Goal: Task Accomplishment & Management: Complete application form

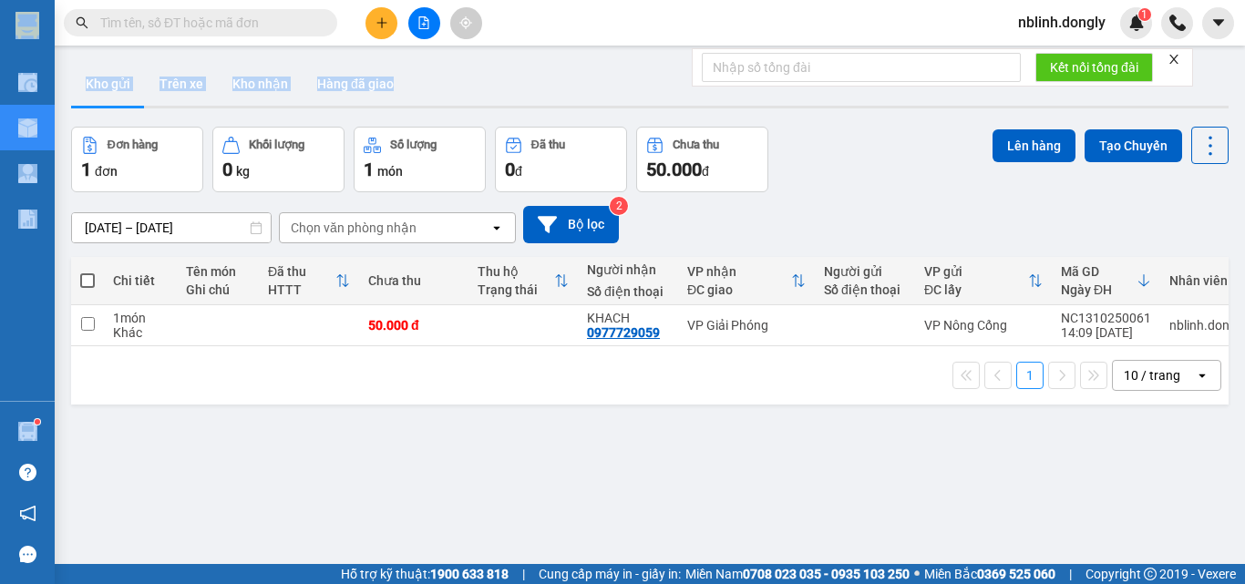
click at [1226, 110] on section "Kết quả tìm kiếm ( 0 ) Bộ lọc No Data nblinh.dongly 1 Điều hành xe Kho hàng mới…" at bounding box center [622, 292] width 1245 height 584
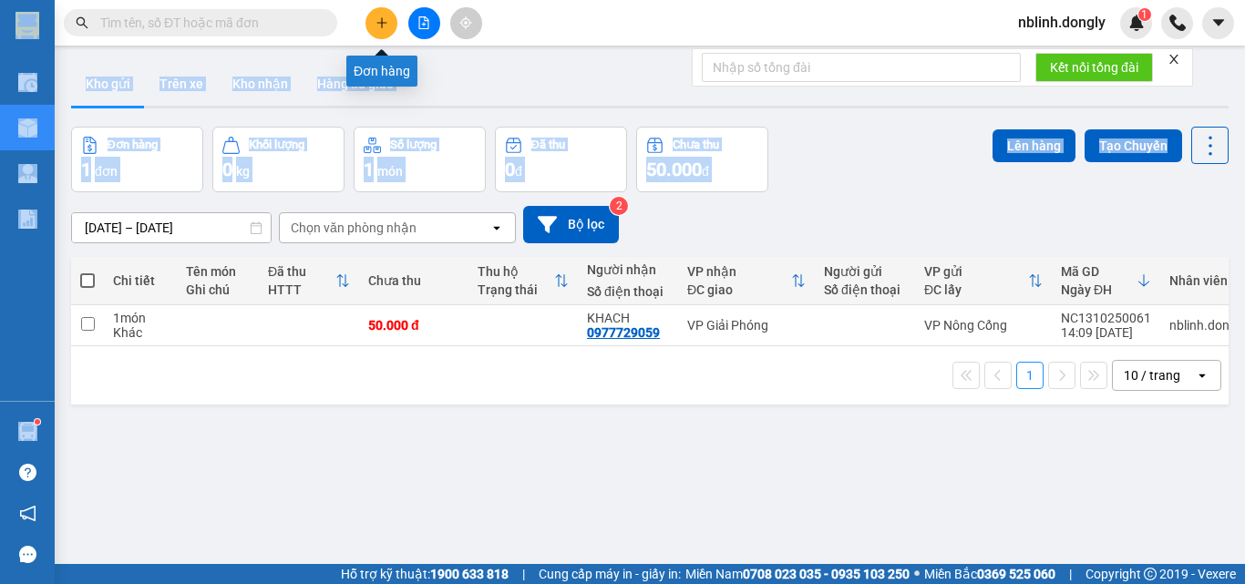
click at [381, 18] on button at bounding box center [381, 23] width 32 height 32
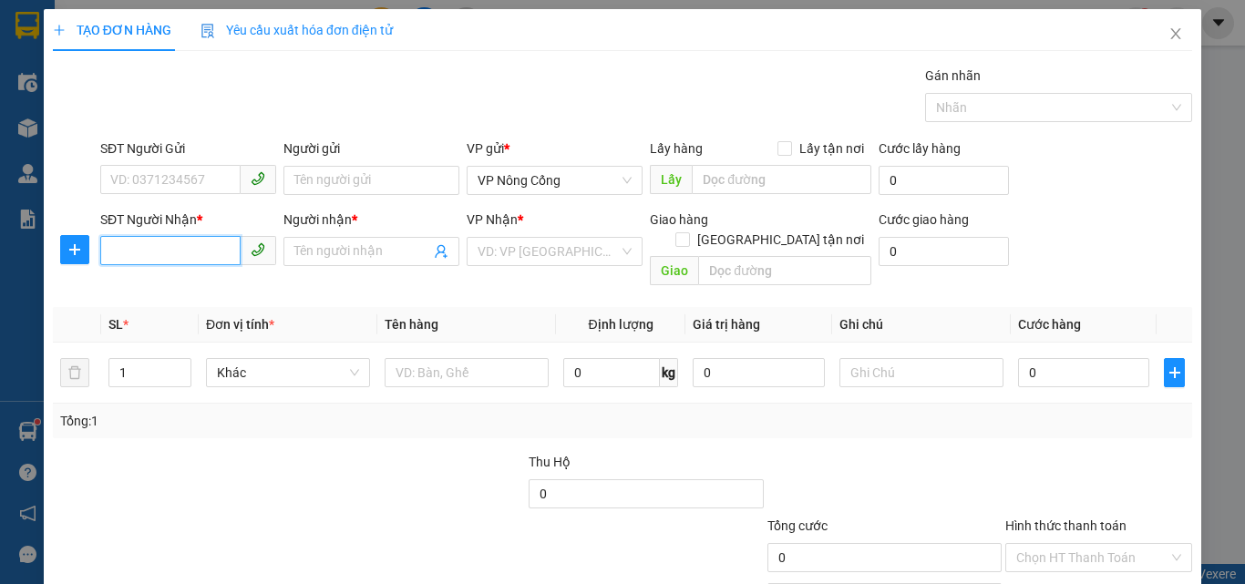
click at [125, 260] on input "SĐT Người Nhận *" at bounding box center [170, 250] width 140 height 29
type input "0374950986"
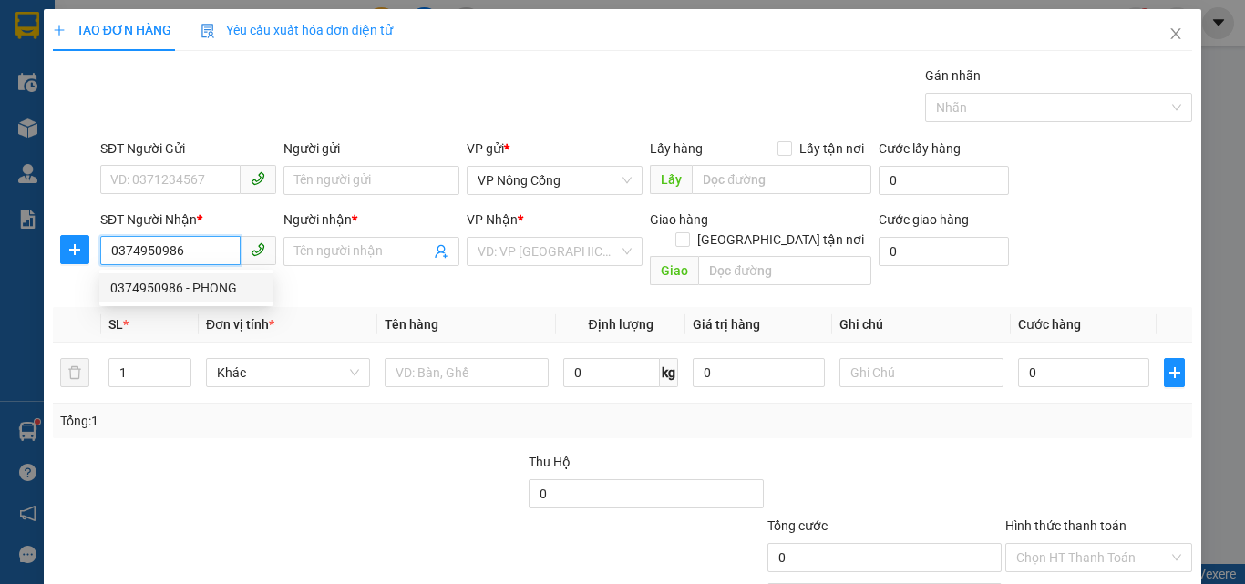
click at [201, 288] on div "0374950986 - PHONG" at bounding box center [186, 288] width 152 height 20
type input "PHONG"
checkbox input "true"
type input "TT NÔNG CỐNG"
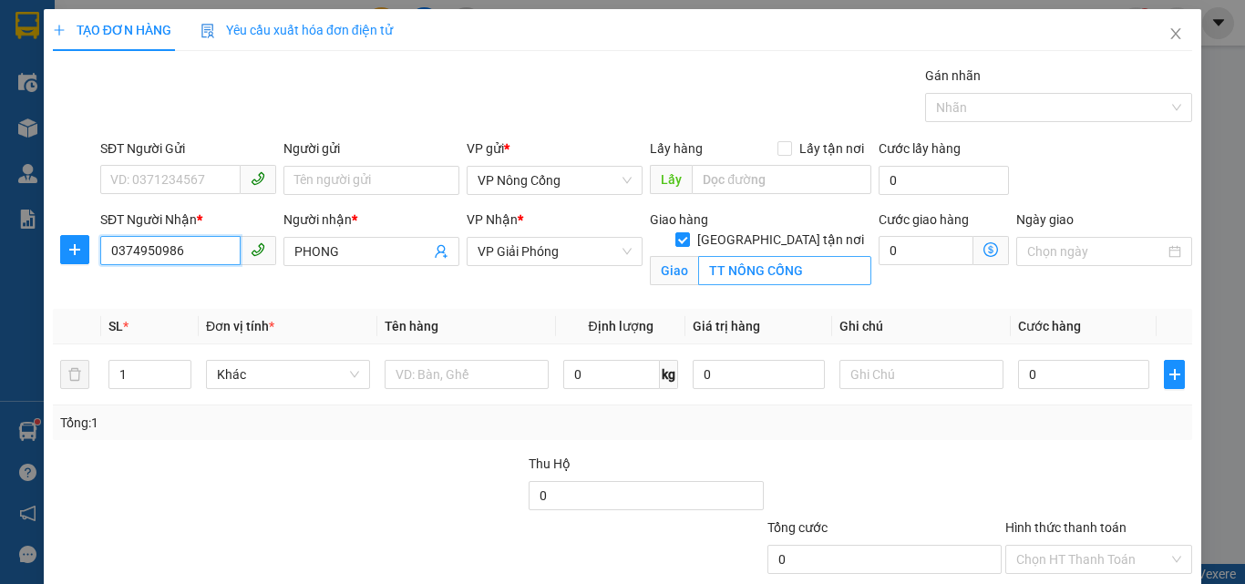
type input "0374950986"
click at [735, 256] on input "TT NÔNG CỐNG" at bounding box center [784, 270] width 173 height 29
click at [779, 230] on span "[GEOGRAPHIC_DATA] tận nơi" at bounding box center [780, 240] width 181 height 20
click at [688, 232] on input "[GEOGRAPHIC_DATA] tận nơi" at bounding box center [681, 238] width 13 height 13
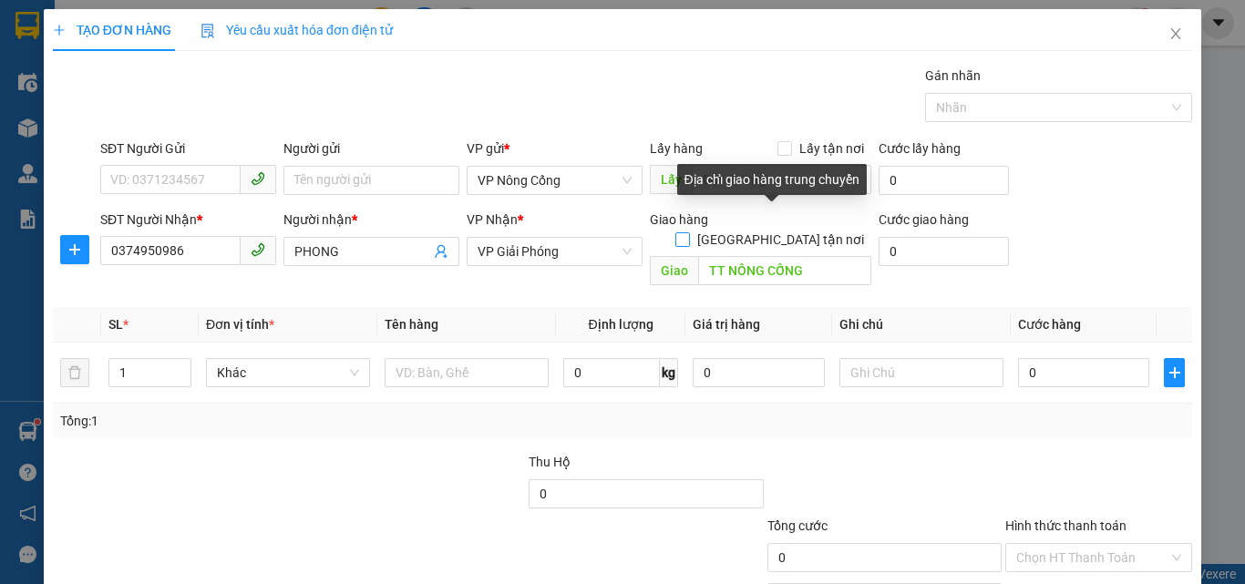
click at [790, 230] on span "[GEOGRAPHIC_DATA] tận nơi" at bounding box center [780, 240] width 181 height 20
click at [688, 232] on input "[GEOGRAPHIC_DATA] tận nơi" at bounding box center [681, 238] width 13 height 13
checkbox input "true"
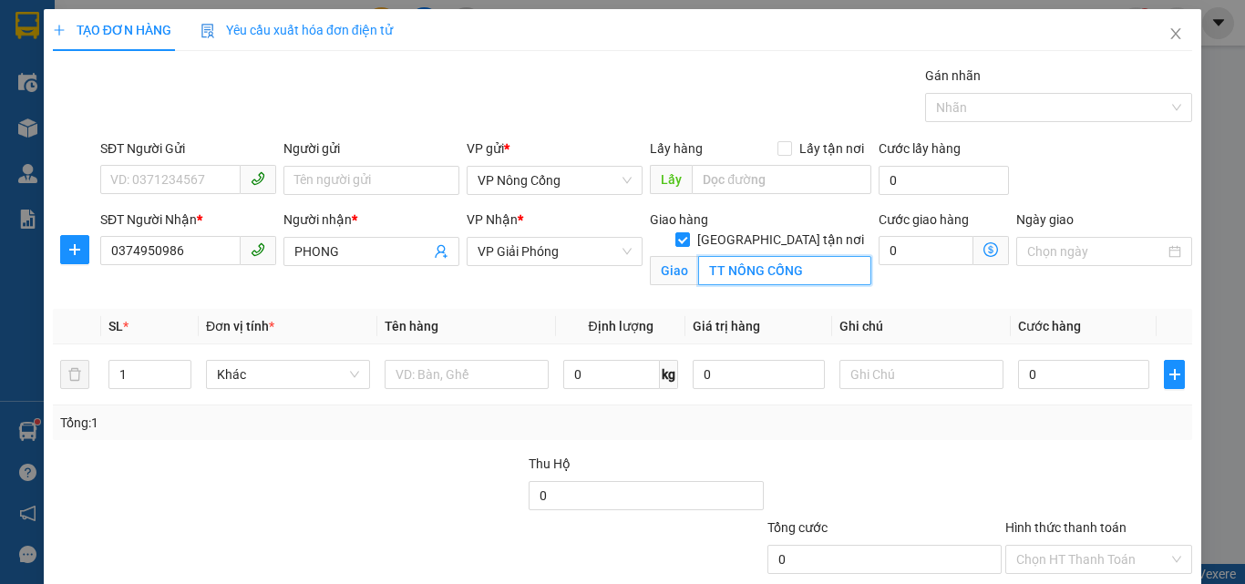
click at [796, 256] on input "TT NÔNG CỐNG" at bounding box center [784, 270] width 173 height 29
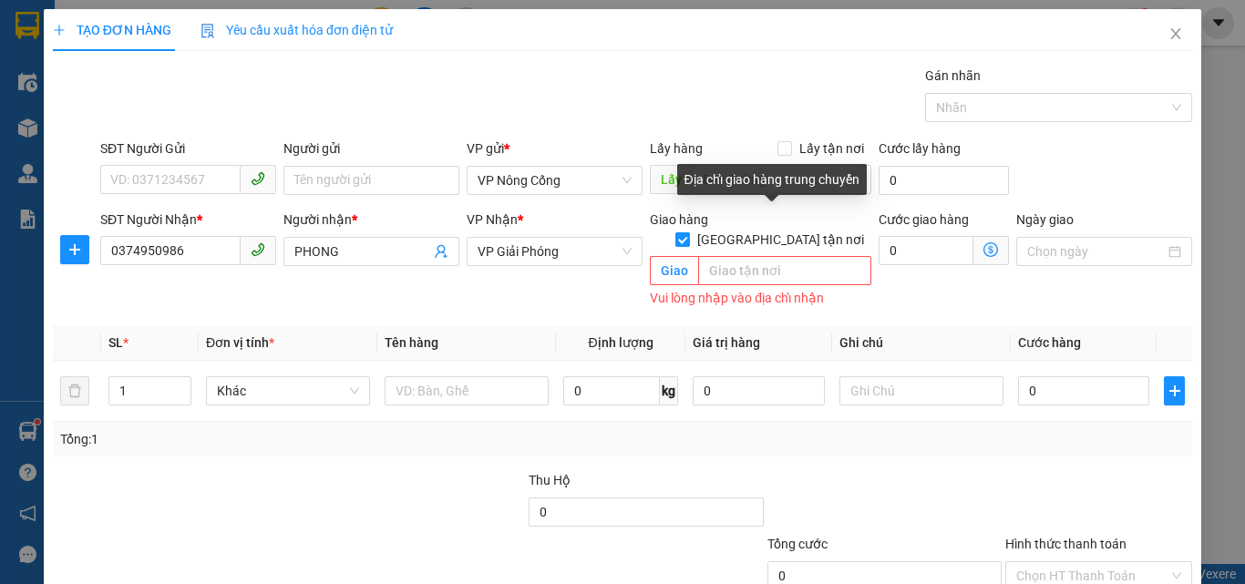
click at [690, 232] on span at bounding box center [682, 239] width 15 height 15
click at [688, 232] on input "[GEOGRAPHIC_DATA] tận nơi" at bounding box center [681, 238] width 13 height 13
checkbox input "false"
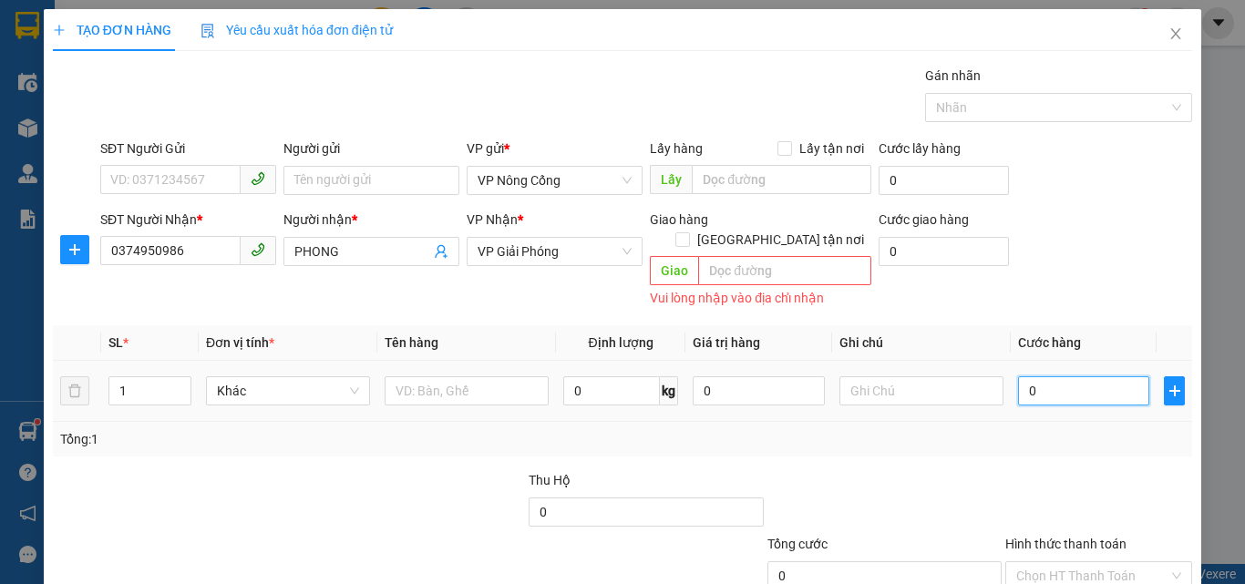
click at [1044, 376] on input "0" at bounding box center [1083, 390] width 131 height 29
click at [1027, 376] on input "0" at bounding box center [1083, 390] width 131 height 29
type input "5"
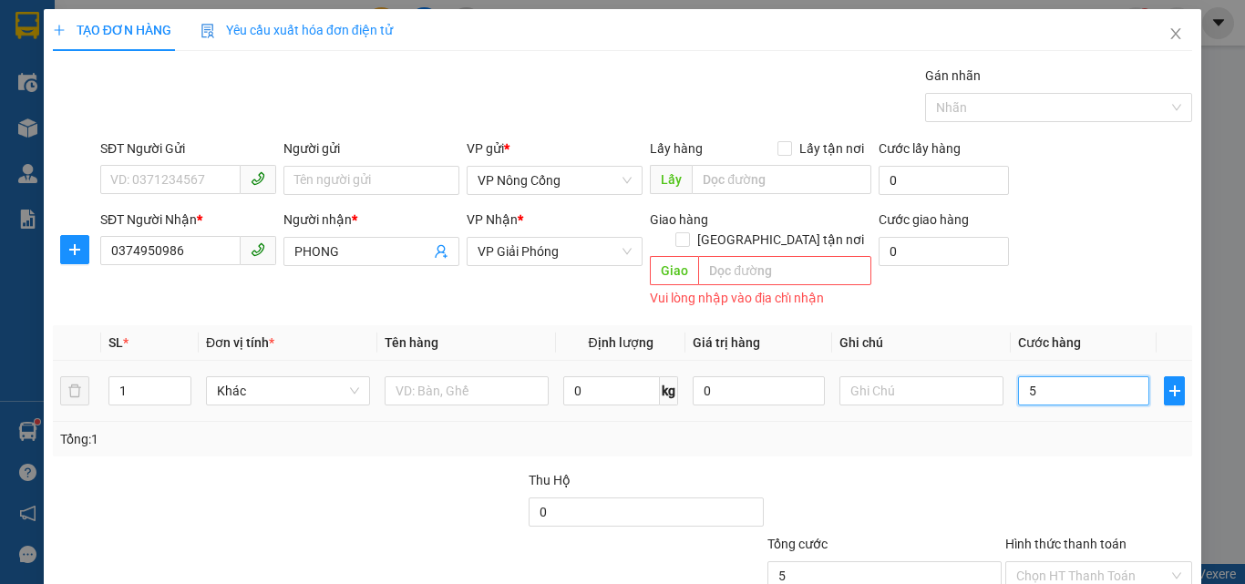
type input "50"
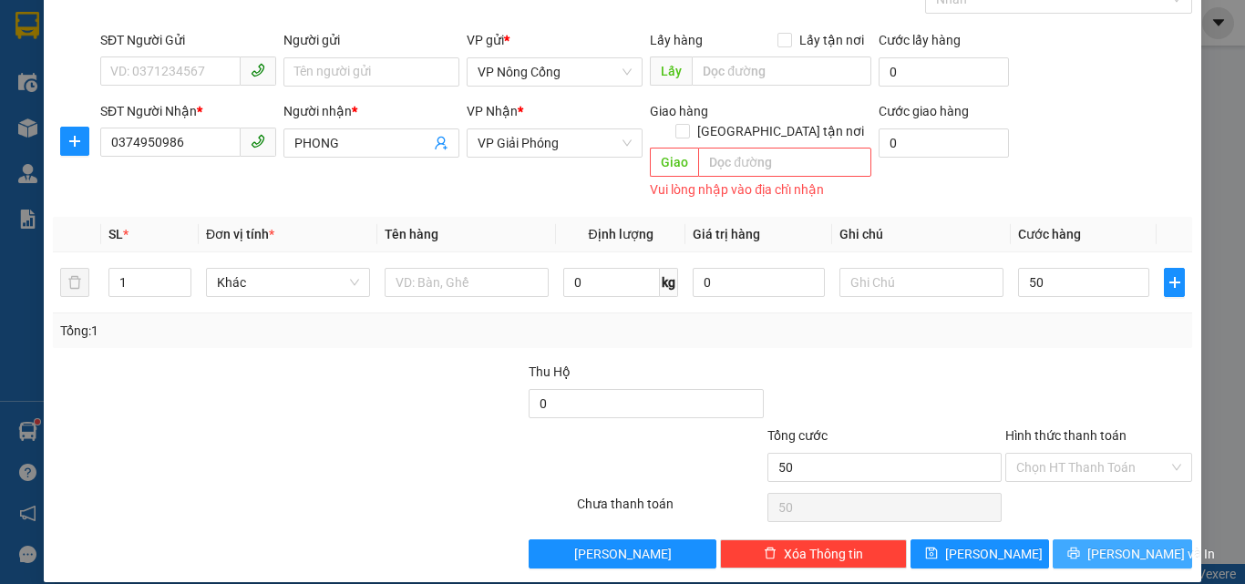
type input "50.000"
click at [1105, 544] on span "[PERSON_NAME] và In" at bounding box center [1151, 554] width 128 height 20
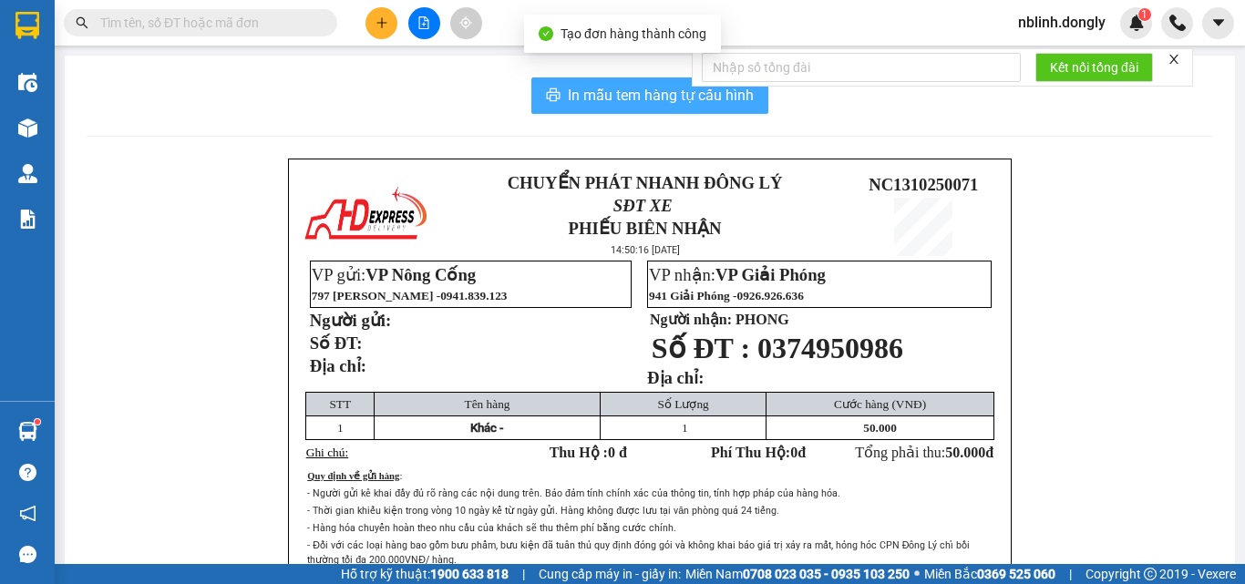
drag, startPoint x: 677, startPoint y: 89, endPoint x: 877, endPoint y: 385, distance: 356.4
click at [677, 110] on button "In mẫu tem hàng tự cấu hình" at bounding box center [649, 95] width 237 height 36
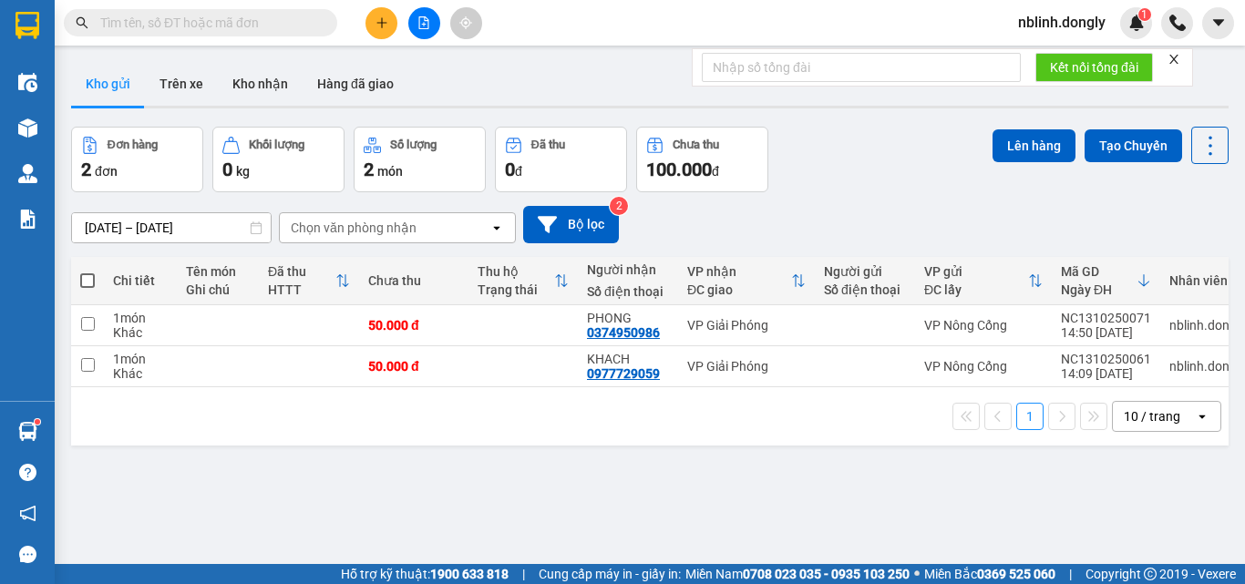
drag, startPoint x: 423, startPoint y: 464, endPoint x: 414, endPoint y: 497, distance: 34.0
drag, startPoint x: 414, startPoint y: 497, endPoint x: 383, endPoint y: 22, distance: 475.8
click at [383, 22] on icon "plus" at bounding box center [381, 22] width 13 height 13
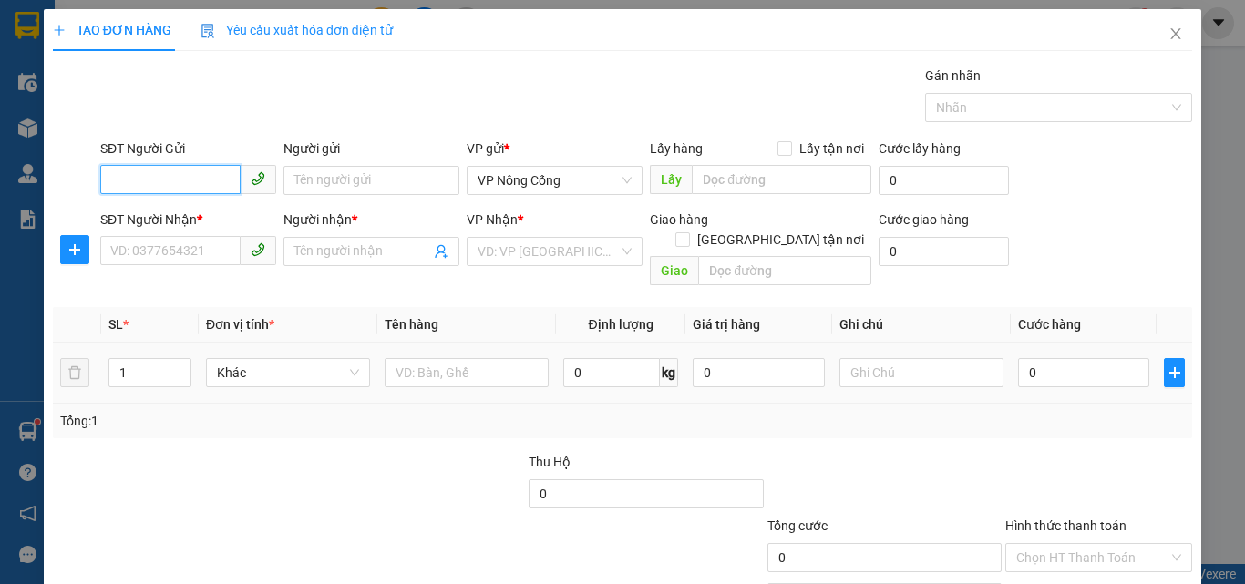
scroll to position [90, 0]
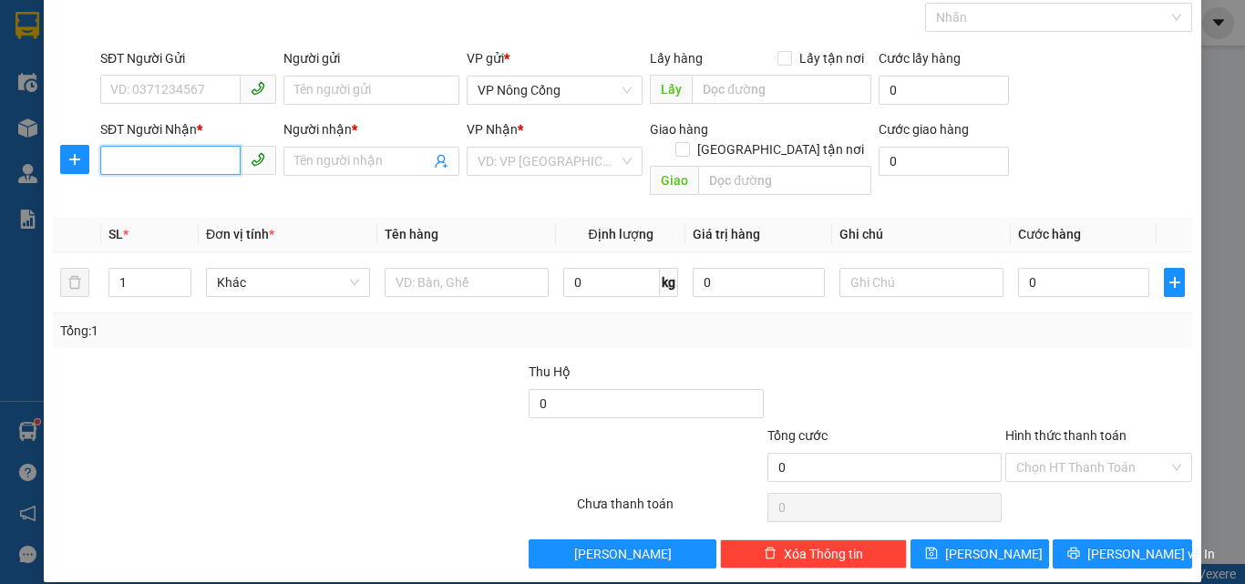
click at [121, 159] on input "SĐT Người Nhận *" at bounding box center [170, 160] width 140 height 29
type input "0332821398"
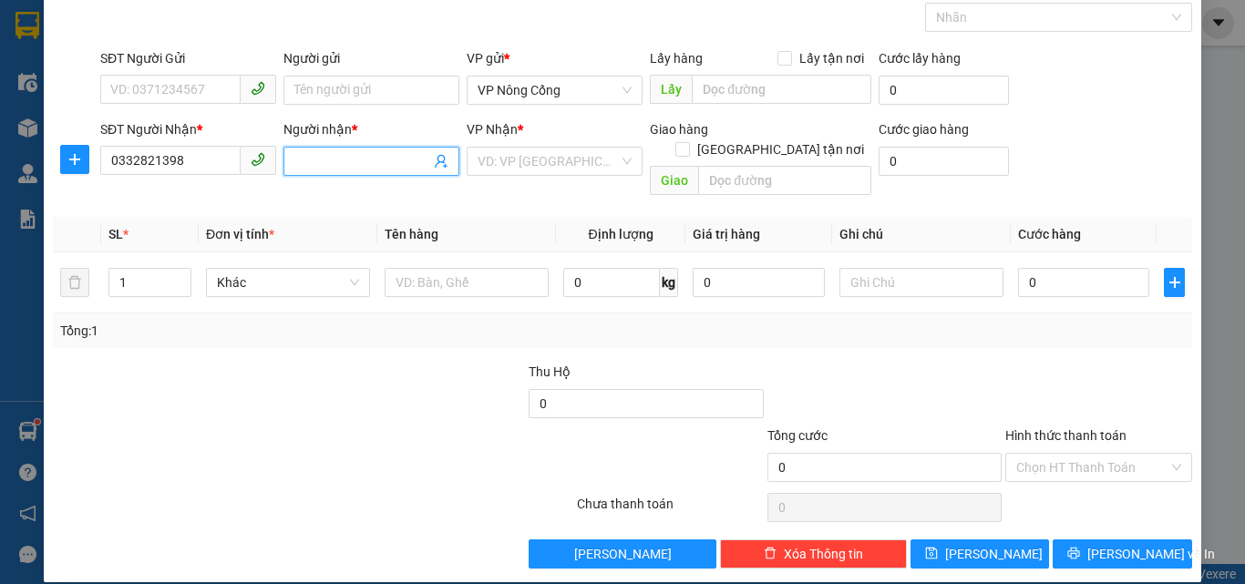
click at [340, 153] on input "Người nhận *" at bounding box center [362, 161] width 136 height 20
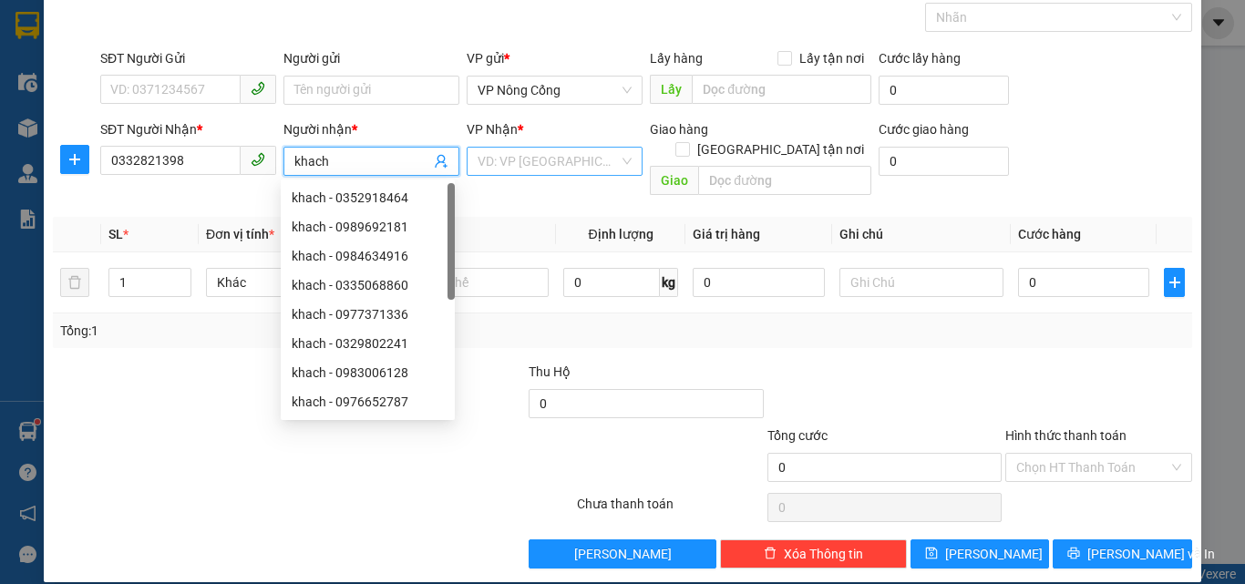
type input "khach"
click at [535, 160] on input "search" at bounding box center [548, 161] width 141 height 27
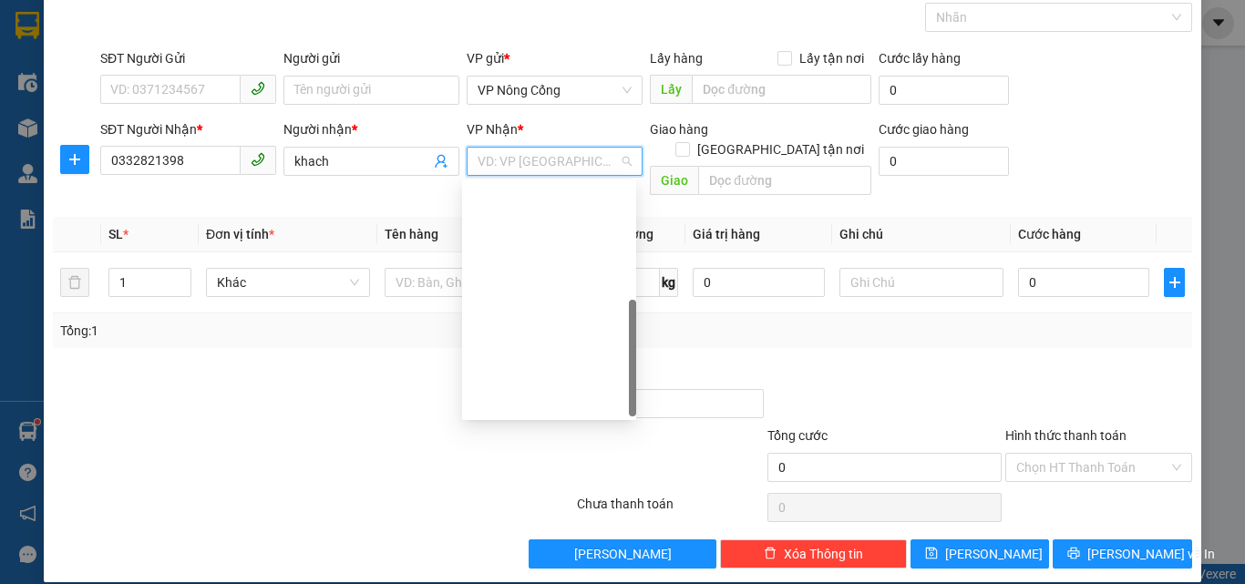
scroll to position [255, 0]
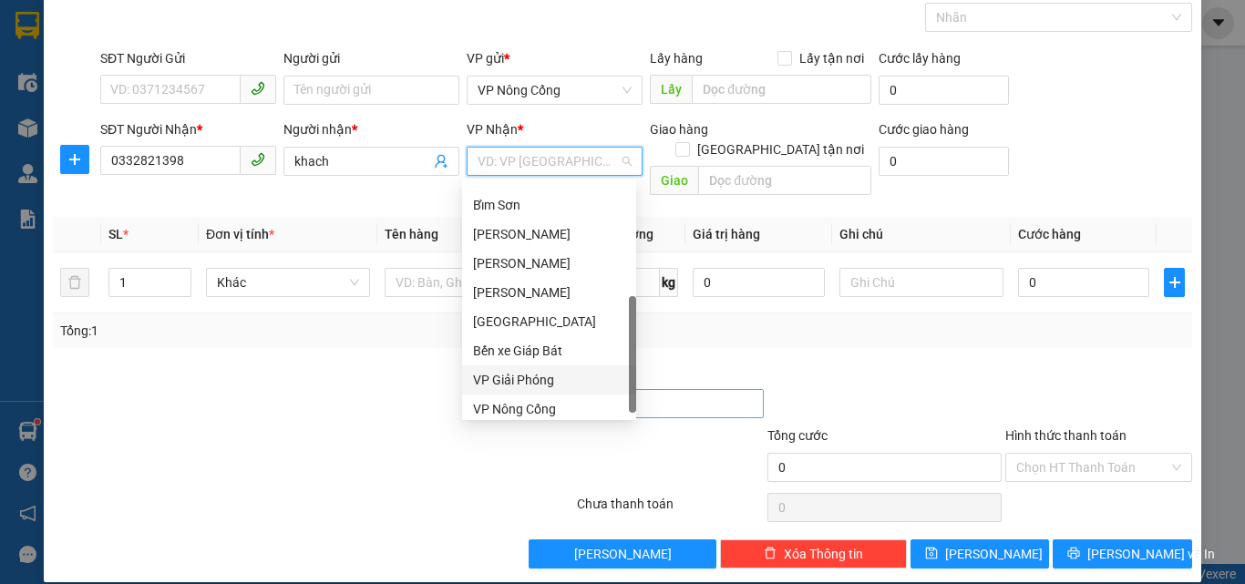
drag, startPoint x: 520, startPoint y: 378, endPoint x: 636, endPoint y: 379, distance: 115.7
click at [552, 379] on div "VP Giải Phóng" at bounding box center [549, 380] width 152 height 20
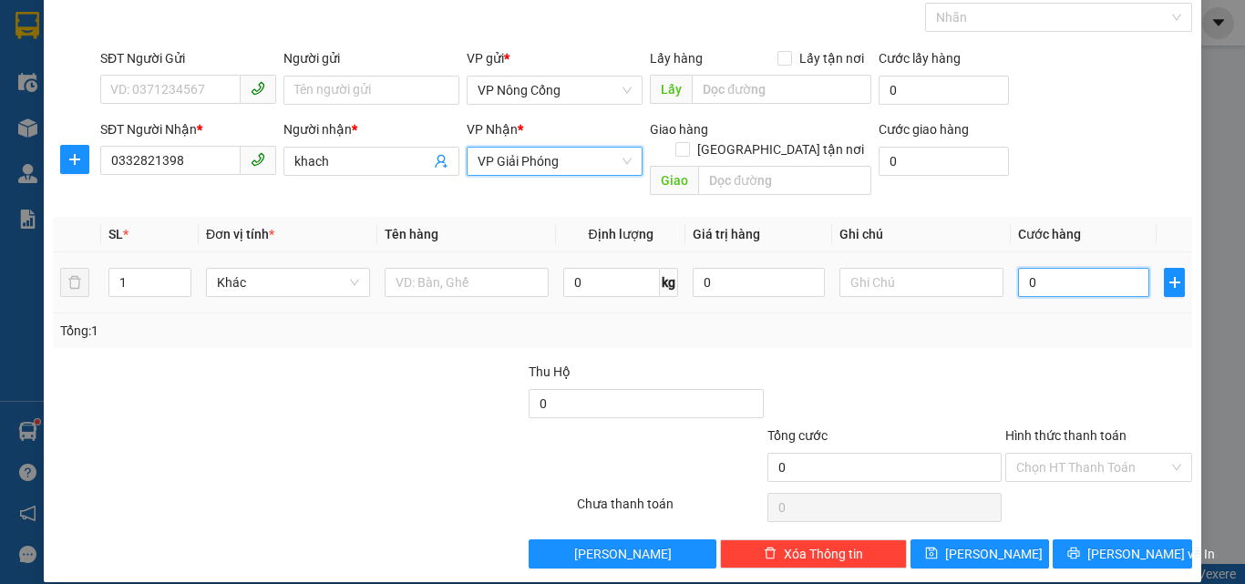
click at [1066, 268] on input "0" at bounding box center [1083, 282] width 131 height 29
type input "5"
type input "50"
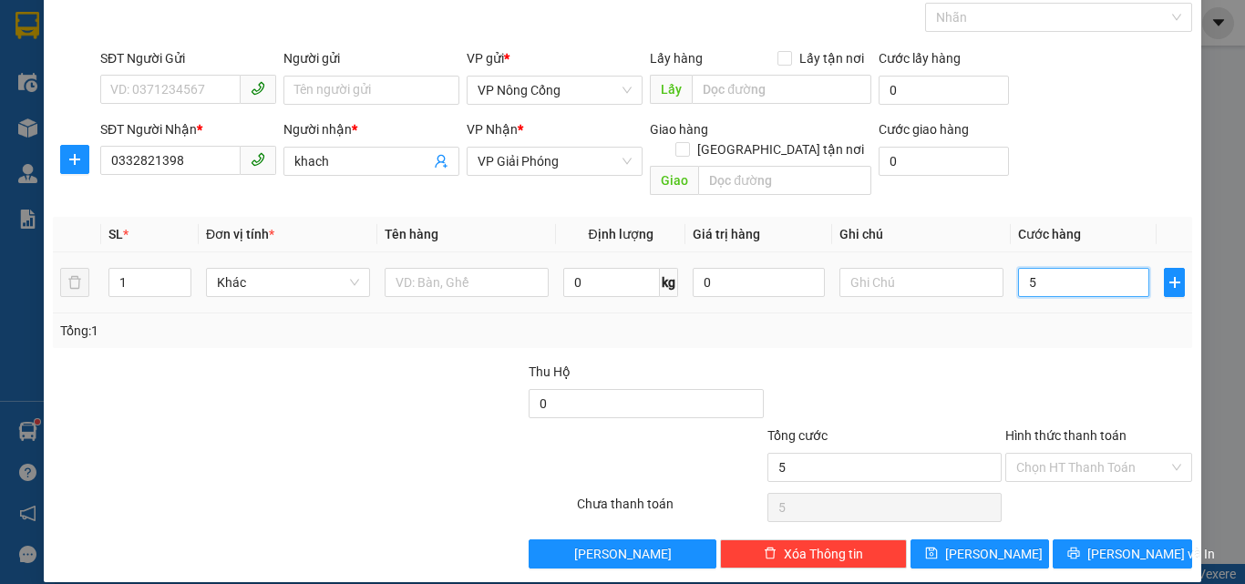
type input "50"
type input "50.000"
click at [1065, 428] on label "Hình thức thanh toán" at bounding box center [1065, 435] width 121 height 15
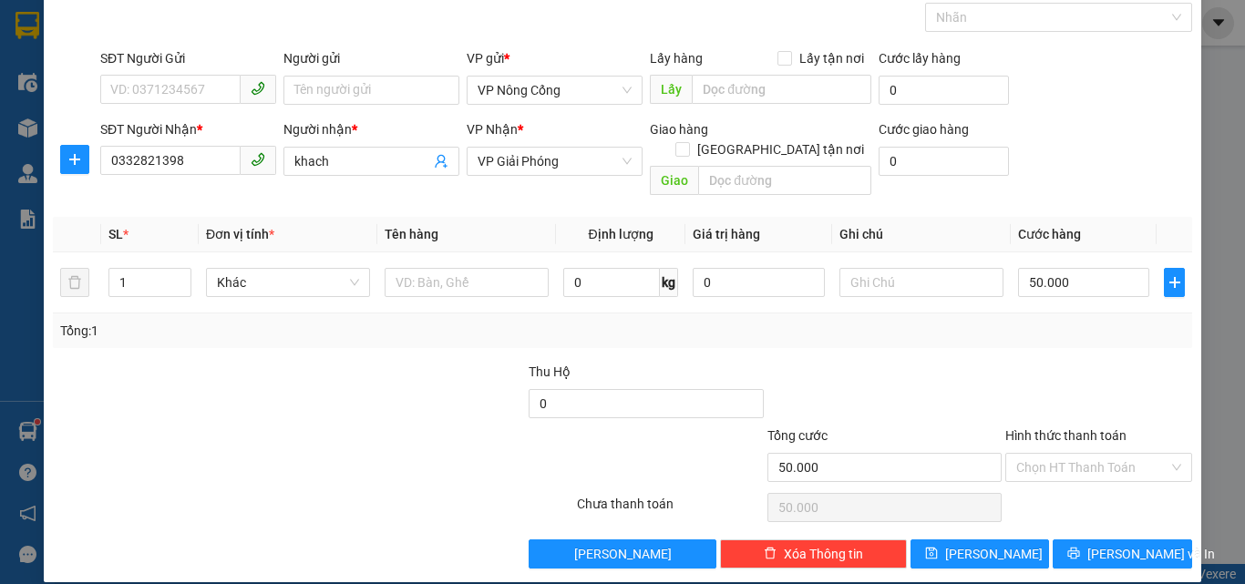
click at [1065, 454] on input "Hình thức thanh toán" at bounding box center [1092, 467] width 152 height 27
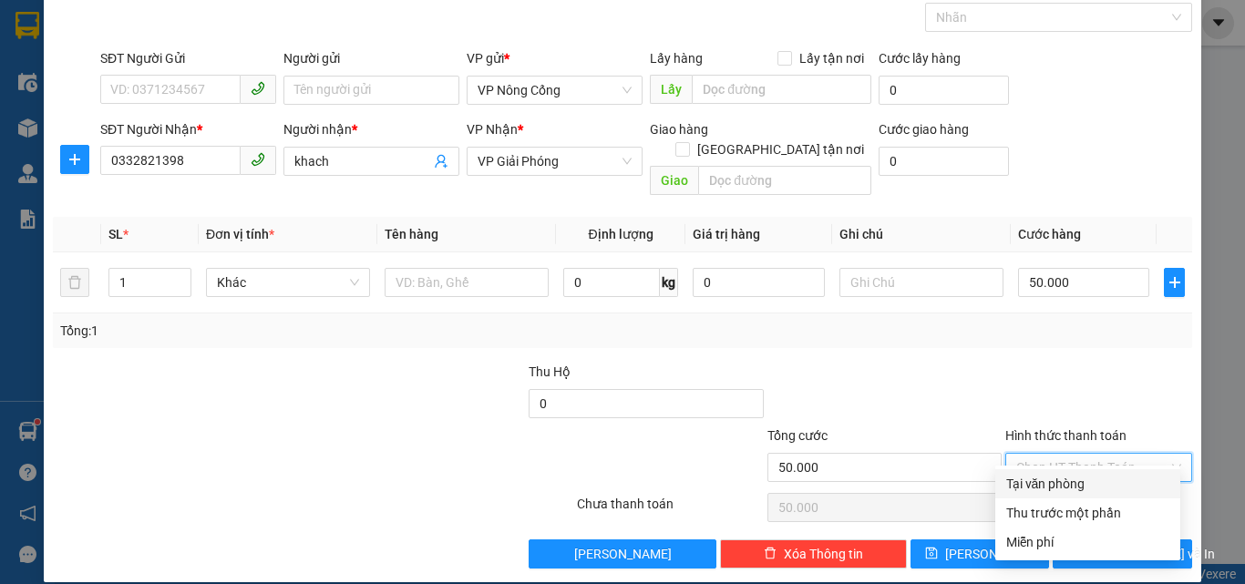
drag, startPoint x: 1055, startPoint y: 484, endPoint x: 1080, endPoint y: 508, distance: 34.2
click at [1056, 485] on div "Tại văn phòng" at bounding box center [1087, 484] width 163 height 20
type input "0"
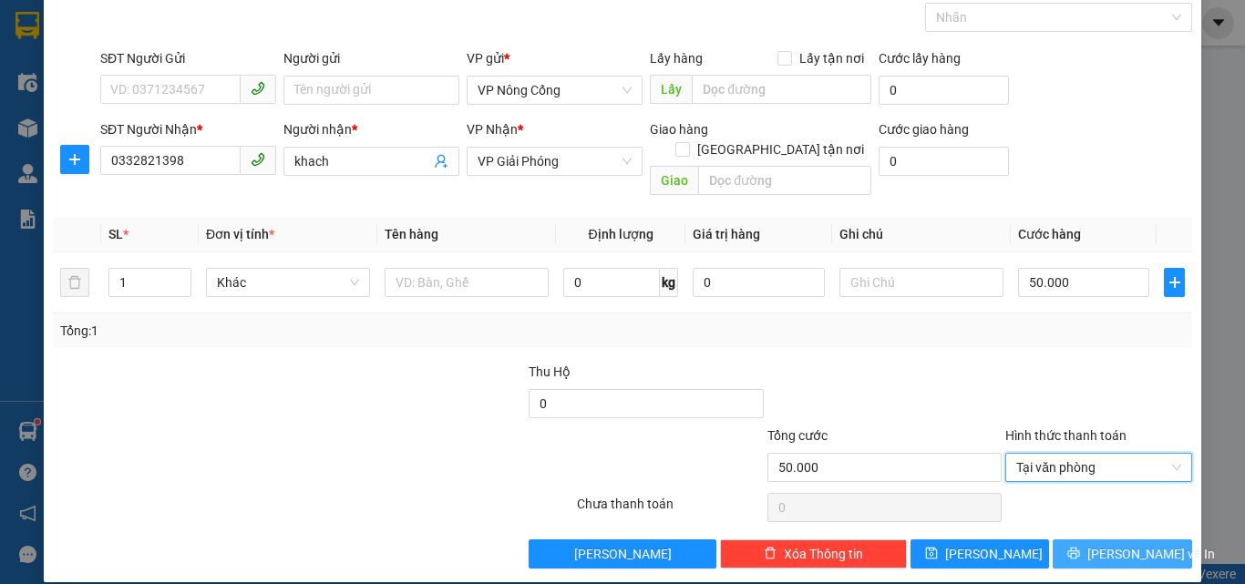
click at [1119, 544] on span "[PERSON_NAME] và In" at bounding box center [1151, 554] width 128 height 20
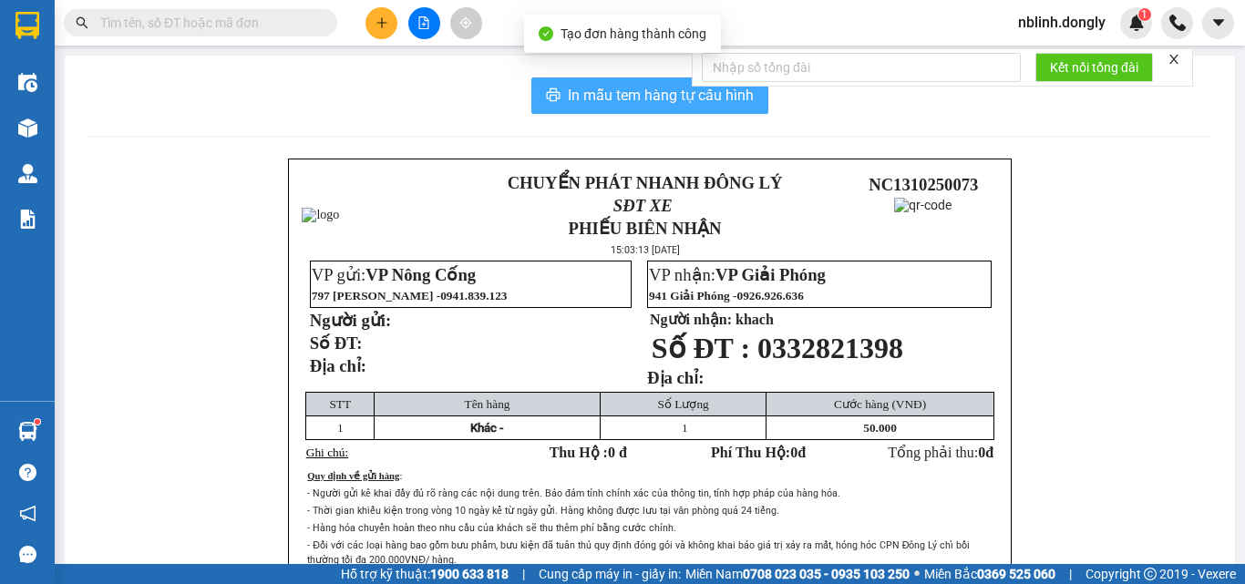
drag, startPoint x: 632, startPoint y: 89, endPoint x: 851, endPoint y: 348, distance: 339.4
click at [638, 95] on span "In mẫu tem hàng tự cấu hình" at bounding box center [661, 95] width 186 height 23
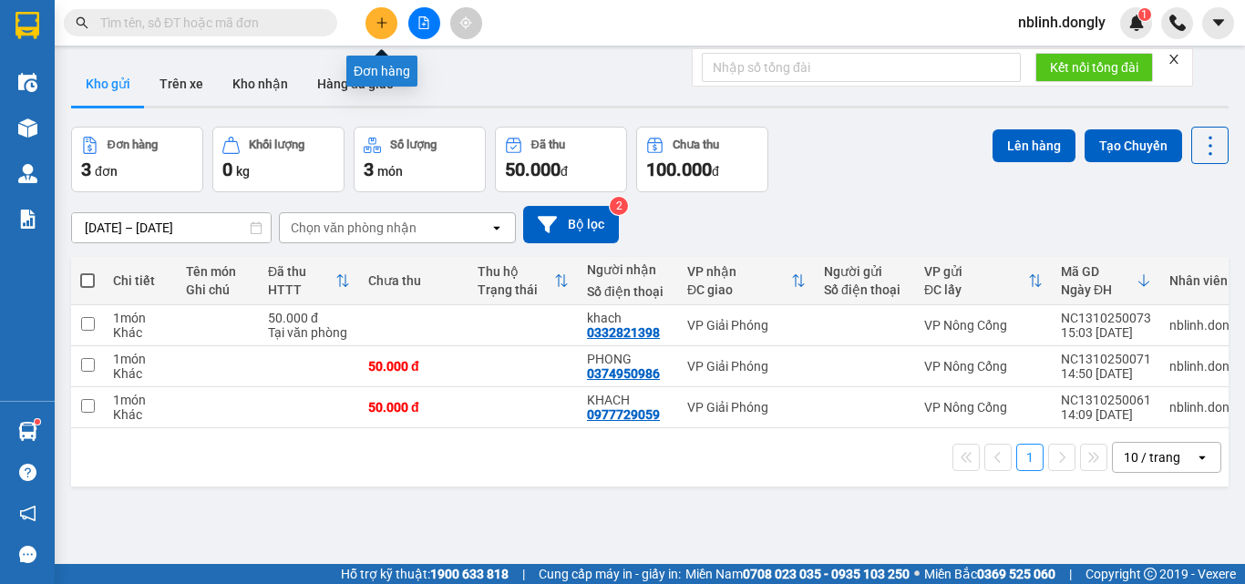
click at [383, 20] on icon "plus" at bounding box center [381, 22] width 13 height 13
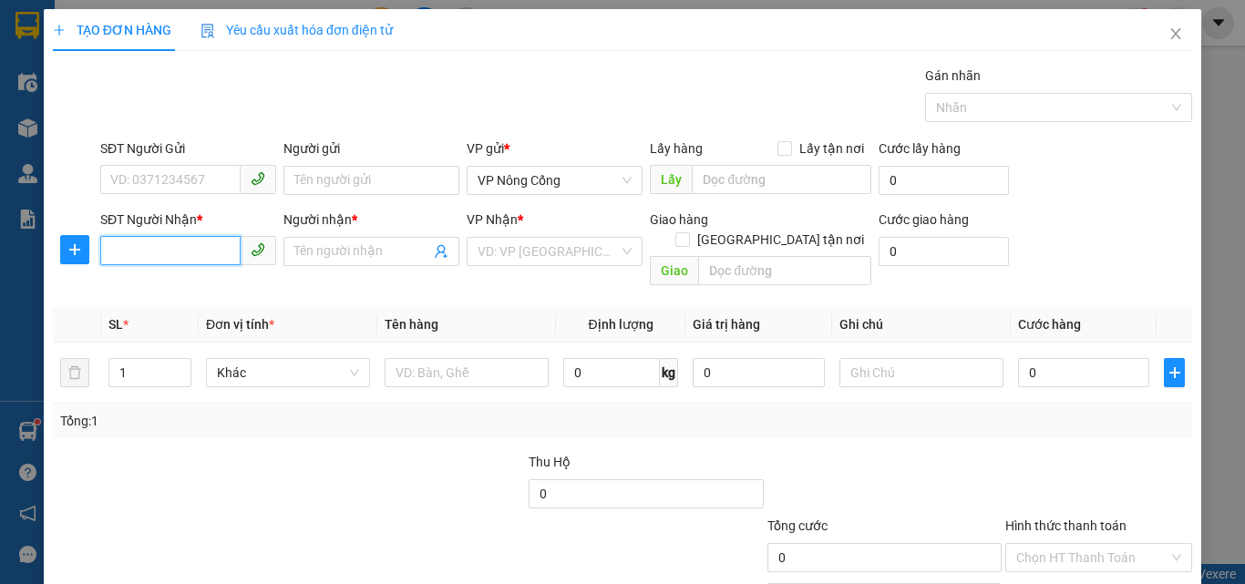
click at [121, 249] on input "SĐT Người Nhận *" at bounding box center [170, 250] width 140 height 29
click at [169, 283] on div "0368157797 - DUC" at bounding box center [186, 288] width 152 height 20
type input "0368157797"
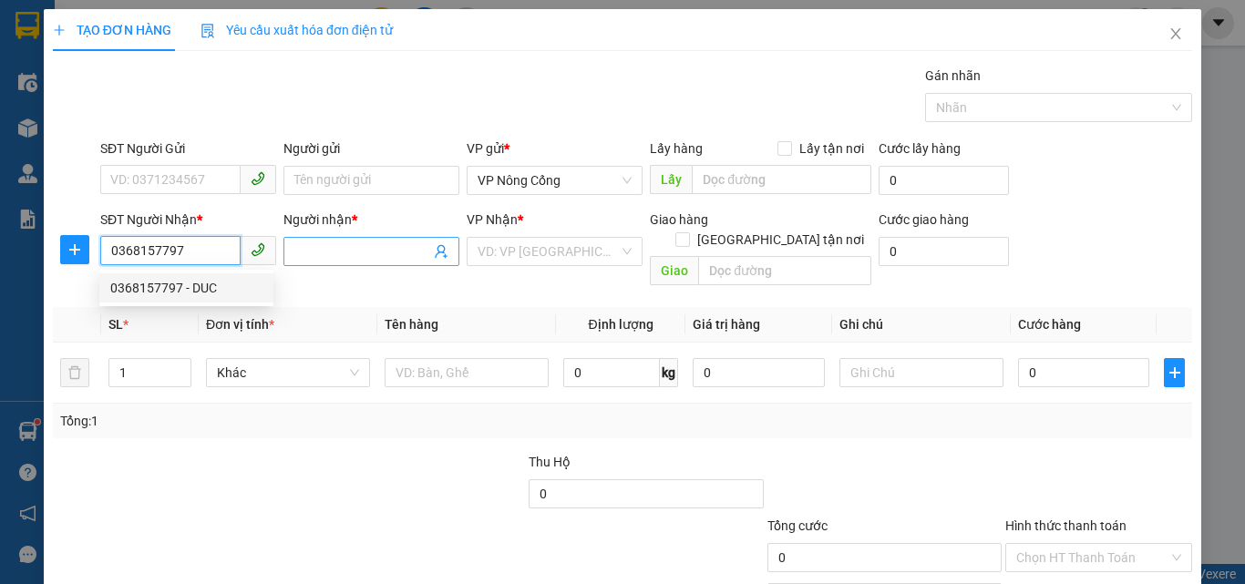
type input "DUC"
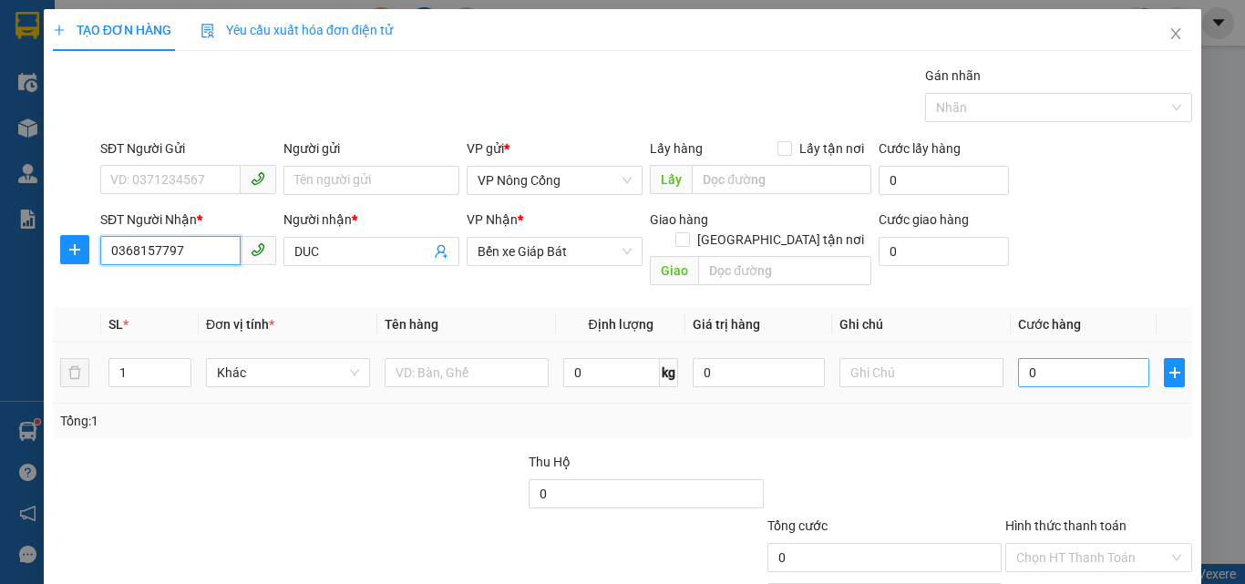
type input "0368157797"
click at [1048, 359] on input "0" at bounding box center [1083, 372] width 131 height 29
type input "6"
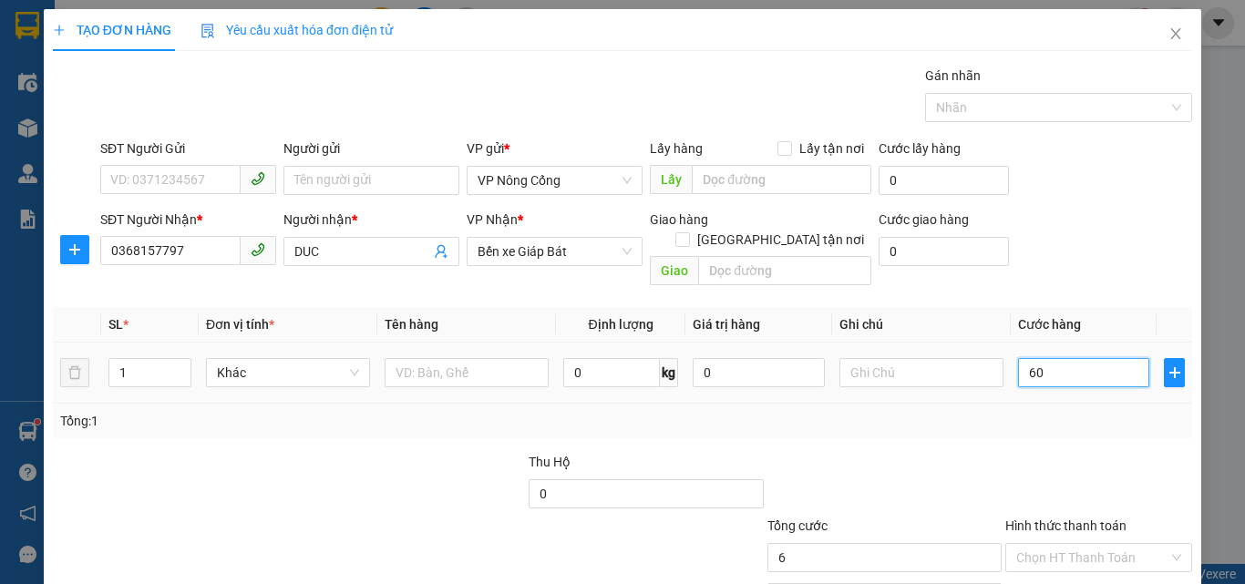
type input "602"
type input "60"
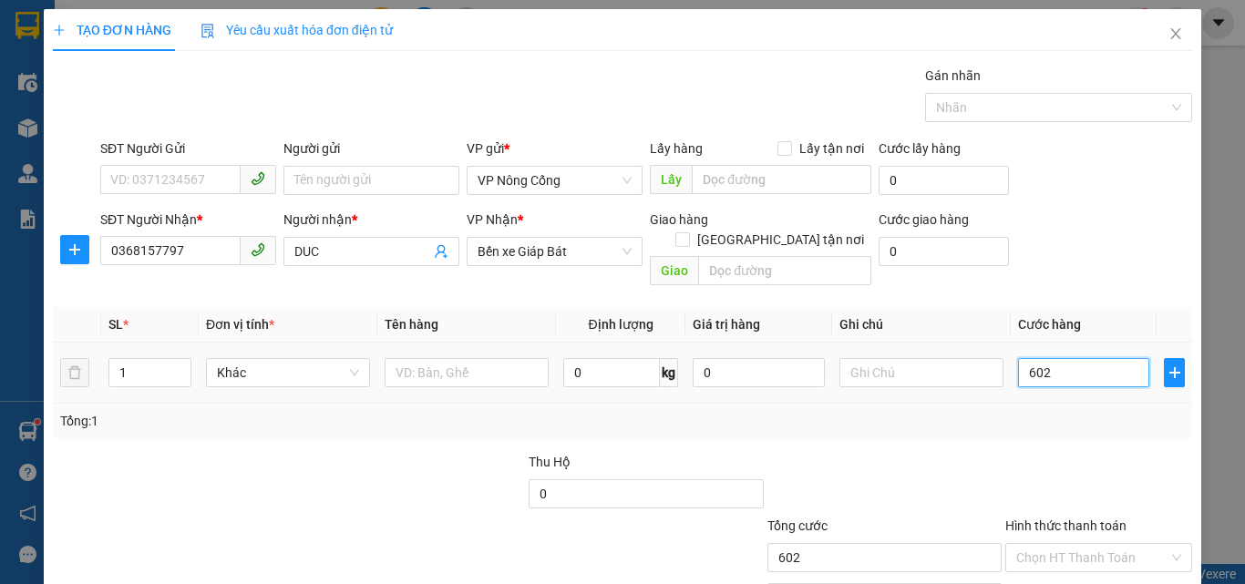
type input "60"
type input "60.000"
click at [1078, 519] on label "Hình thức thanh toán" at bounding box center [1065, 526] width 121 height 15
click at [1078, 544] on input "Hình thức thanh toán" at bounding box center [1092, 557] width 152 height 27
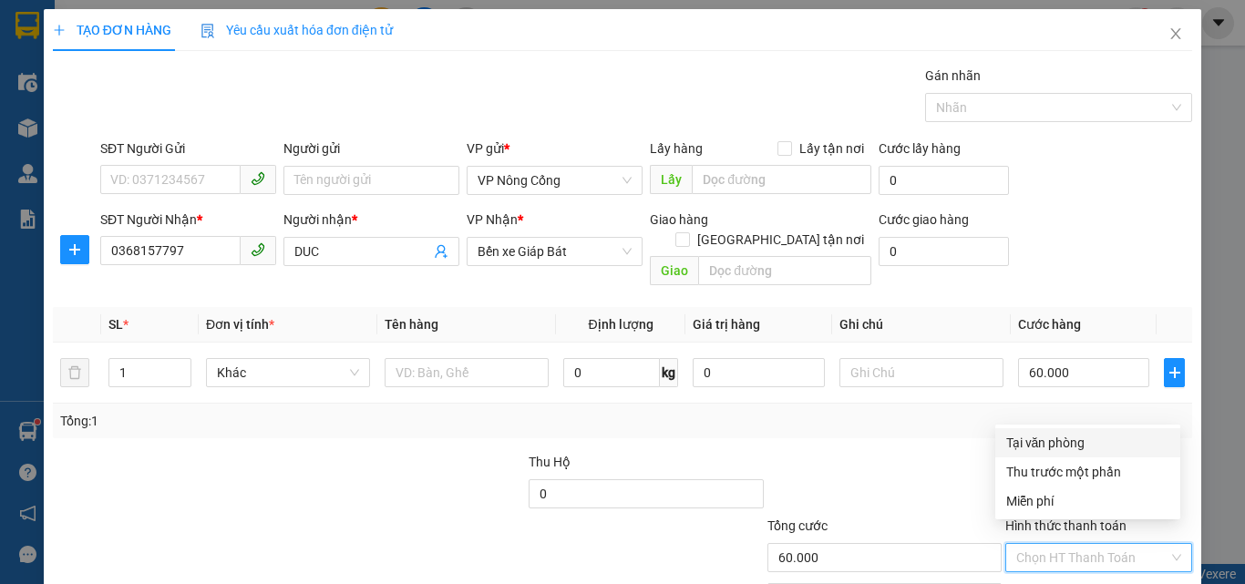
click at [1048, 439] on div "Tại văn phòng" at bounding box center [1087, 443] width 163 height 20
type input "0"
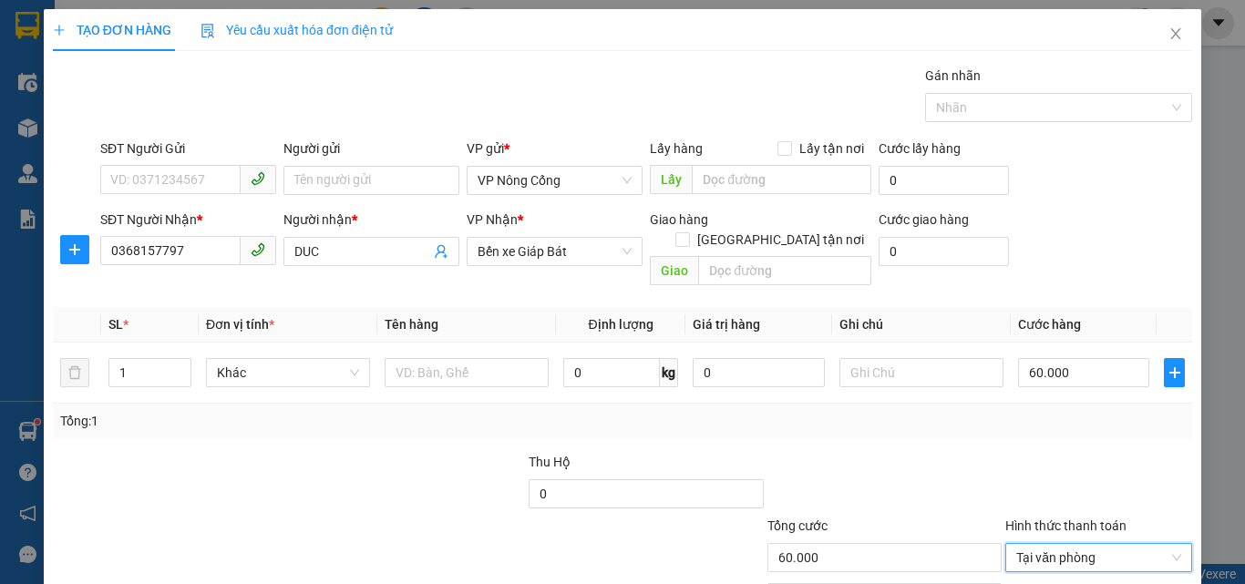
scroll to position [90, 0]
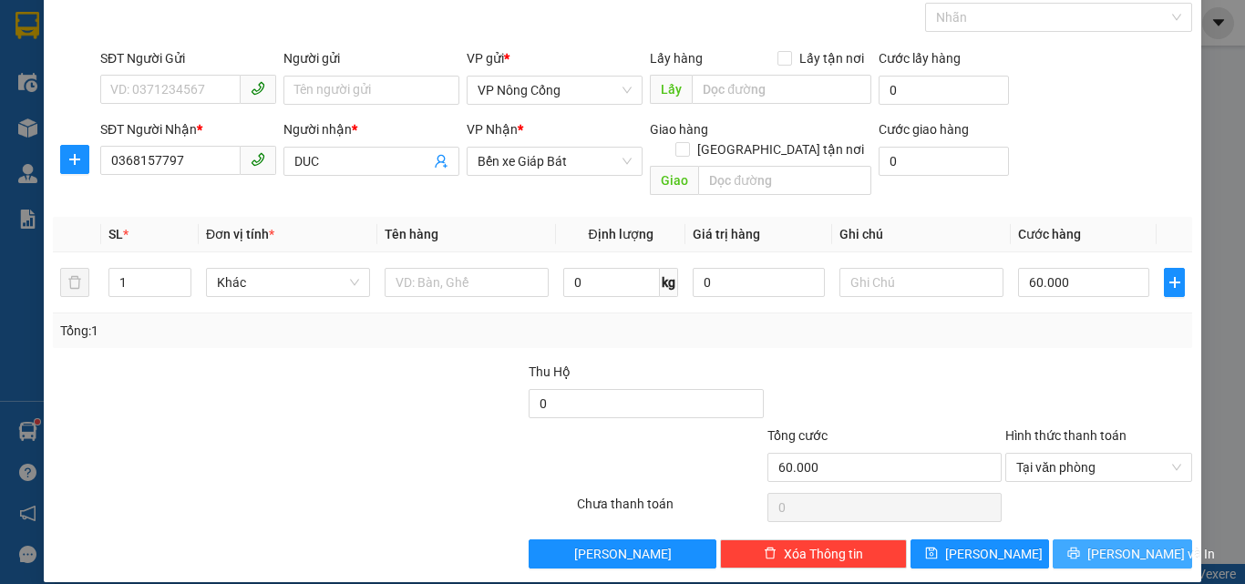
click at [1132, 544] on span "[PERSON_NAME] và In" at bounding box center [1151, 554] width 128 height 20
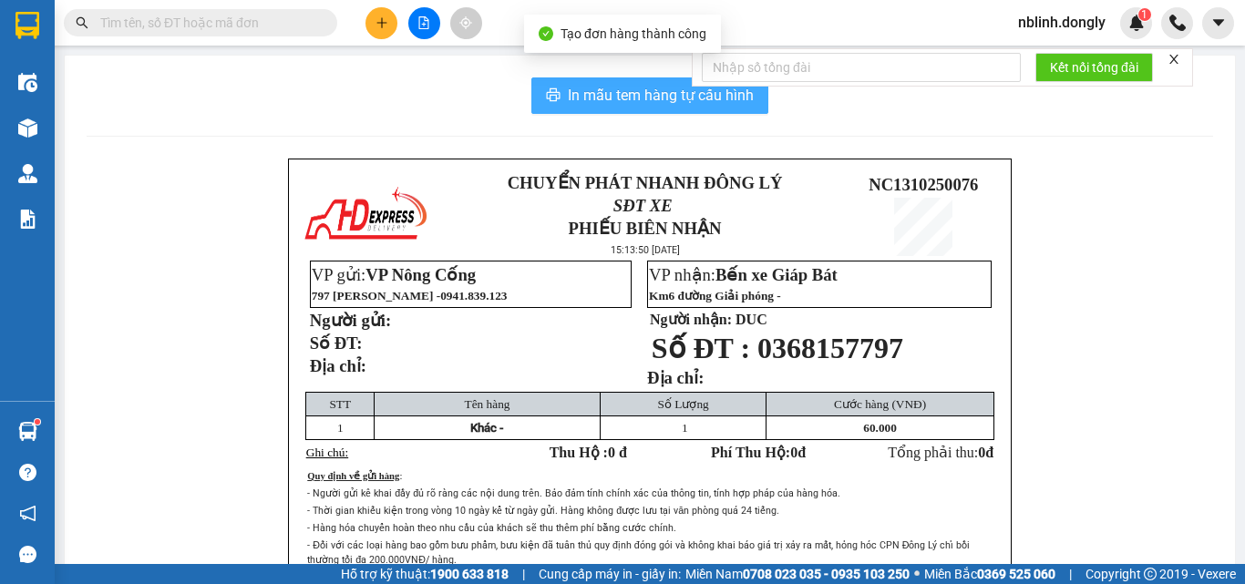
drag, startPoint x: 609, startPoint y: 84, endPoint x: 622, endPoint y: 116, distance: 34.7
click at [609, 85] on span "In mẫu tem hàng tự cấu hình" at bounding box center [661, 95] width 186 height 23
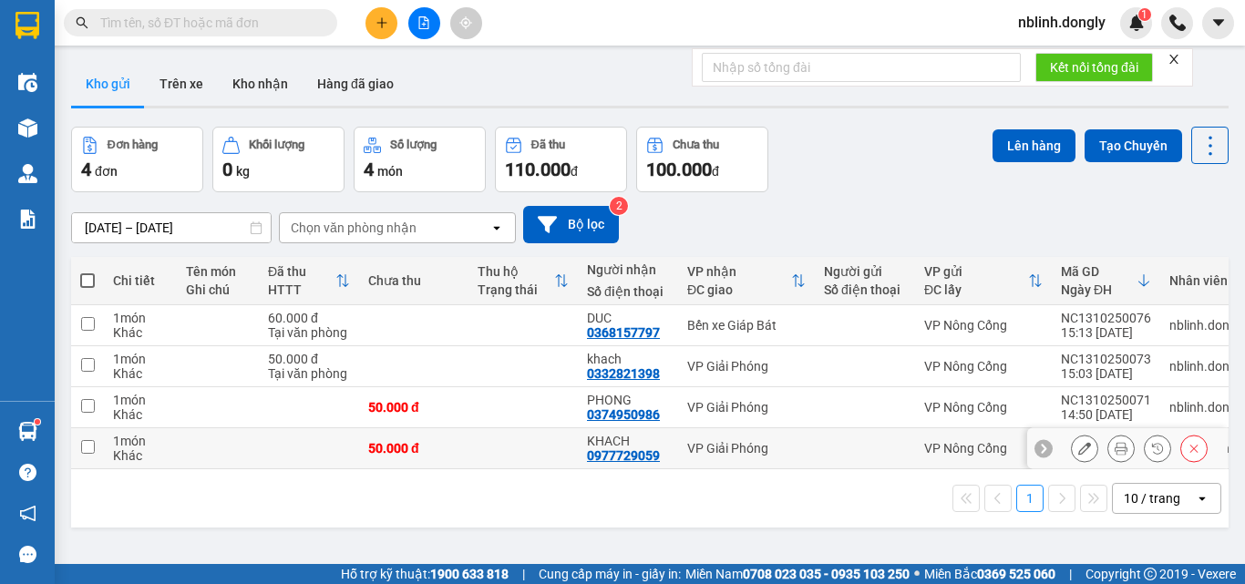
drag, startPoint x: 88, startPoint y: 440, endPoint x: 92, endPoint y: 405, distance: 35.7
click at [88, 437] on td at bounding box center [87, 448] width 33 height 41
checkbox input "true"
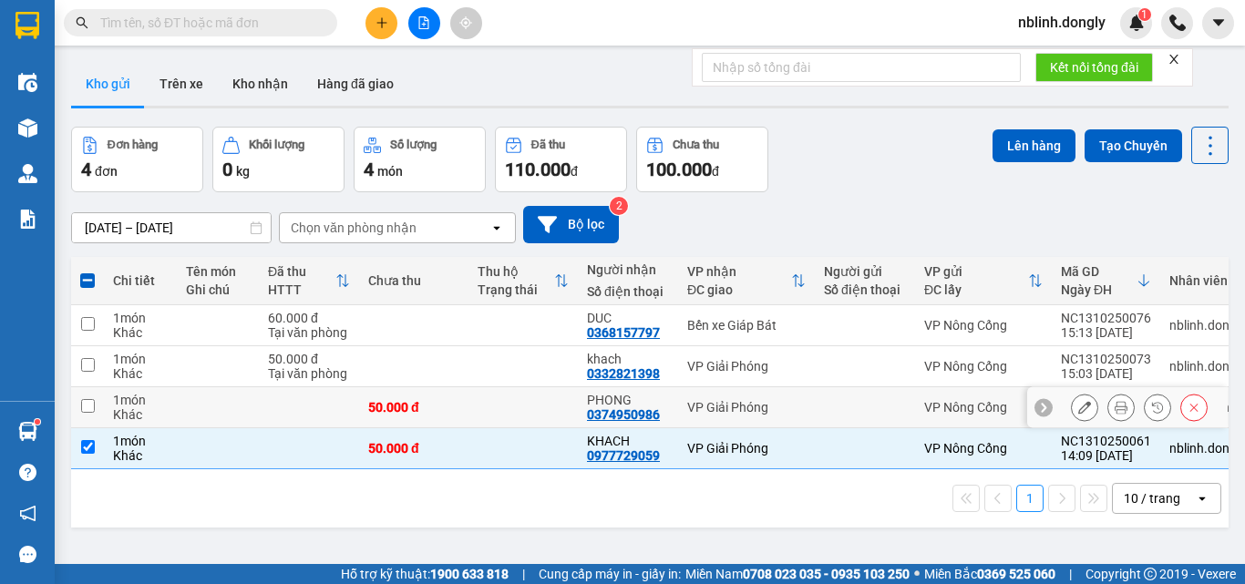
drag, startPoint x: 90, startPoint y: 397, endPoint x: 99, endPoint y: 369, distance: 29.7
click at [90, 396] on td at bounding box center [87, 407] width 33 height 41
checkbox input "true"
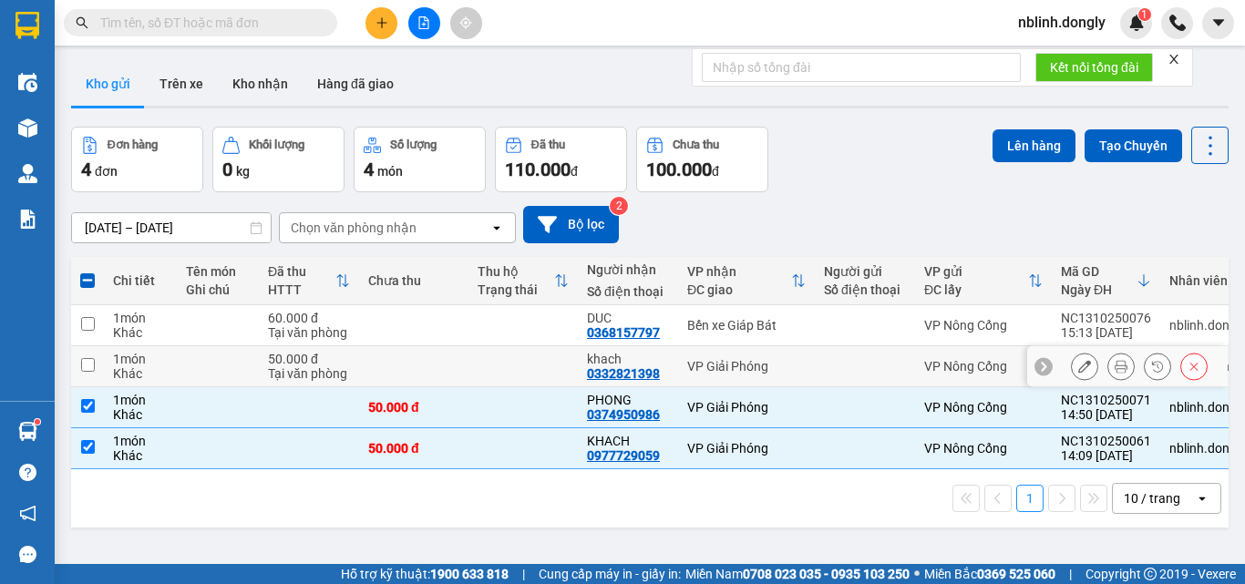
click at [81, 364] on input "checkbox" at bounding box center [88, 365] width 14 height 14
checkbox input "true"
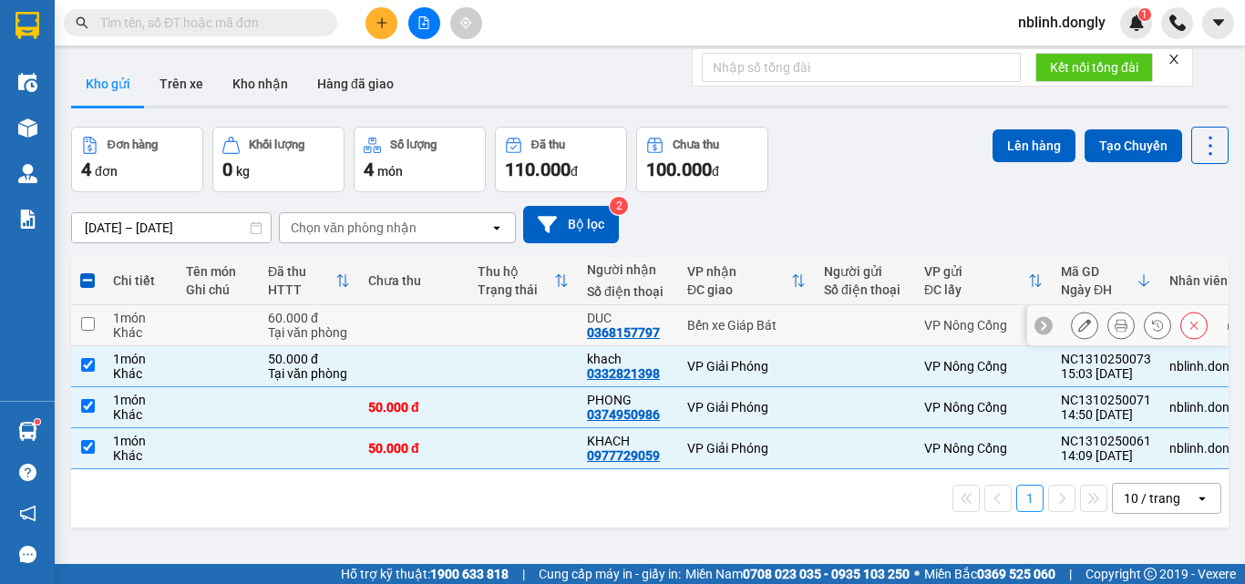
click at [87, 324] on input "checkbox" at bounding box center [88, 324] width 14 height 14
checkbox input "true"
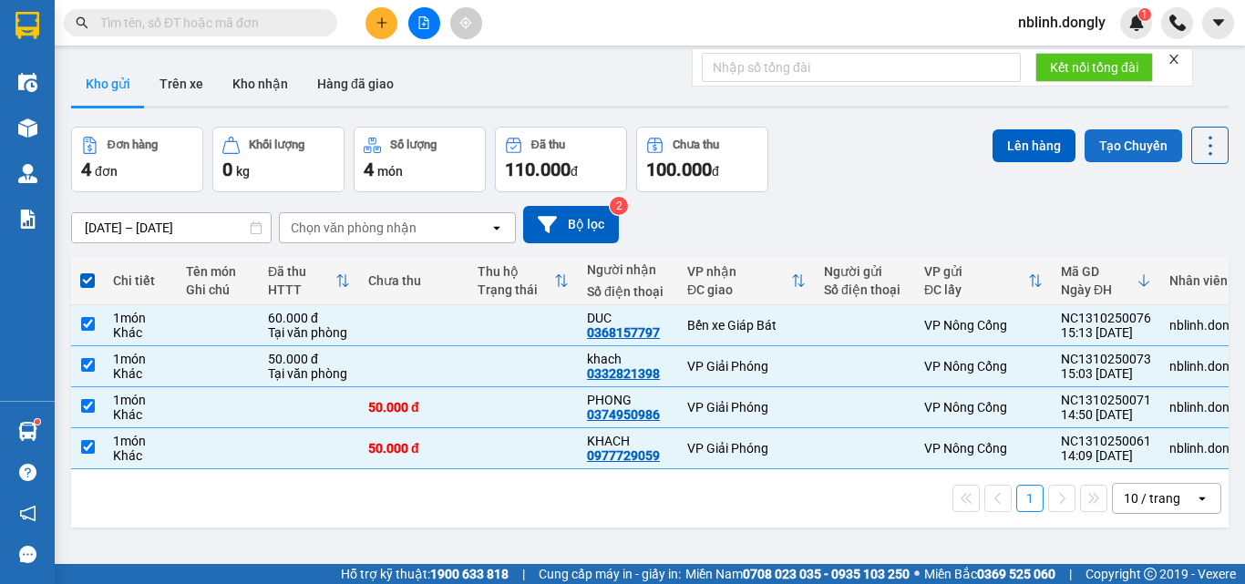
click at [1120, 147] on button "Tạo Chuyến" at bounding box center [1133, 145] width 98 height 33
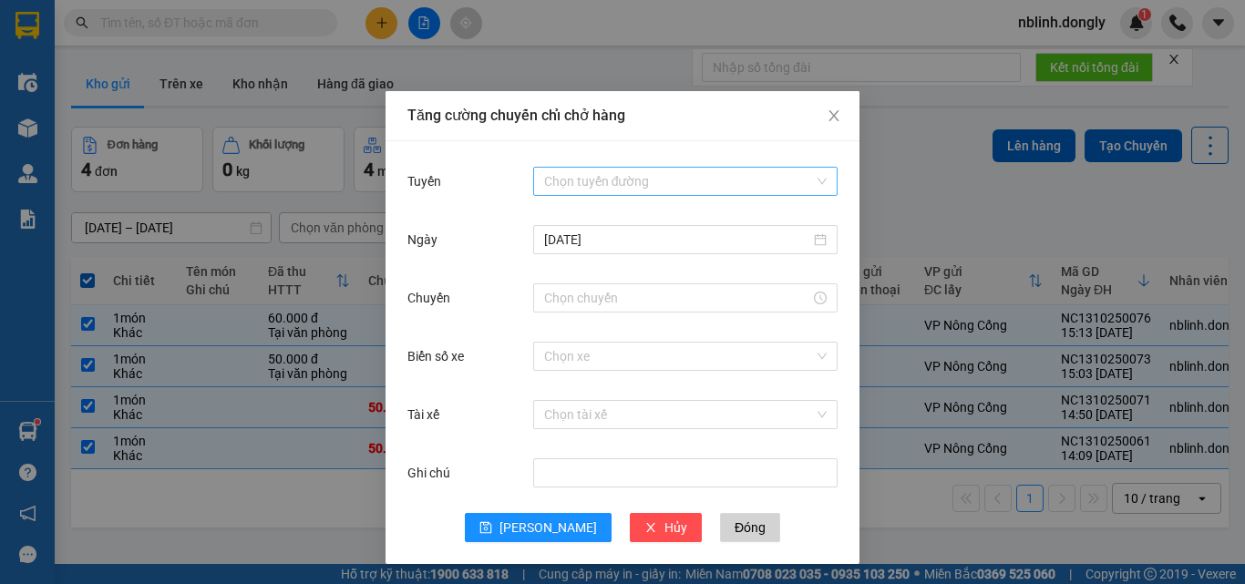
click at [633, 174] on input "Tuyến" at bounding box center [679, 181] width 270 height 27
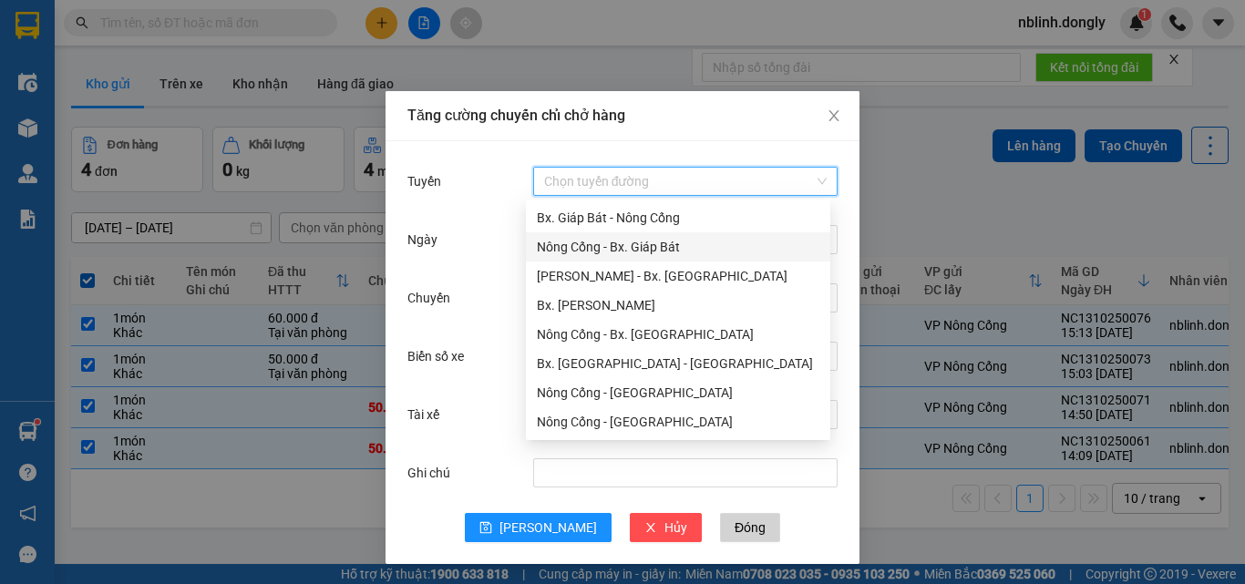
click at [632, 254] on div "Nông Cống - Bx. Giáp Bát" at bounding box center [678, 247] width 283 height 20
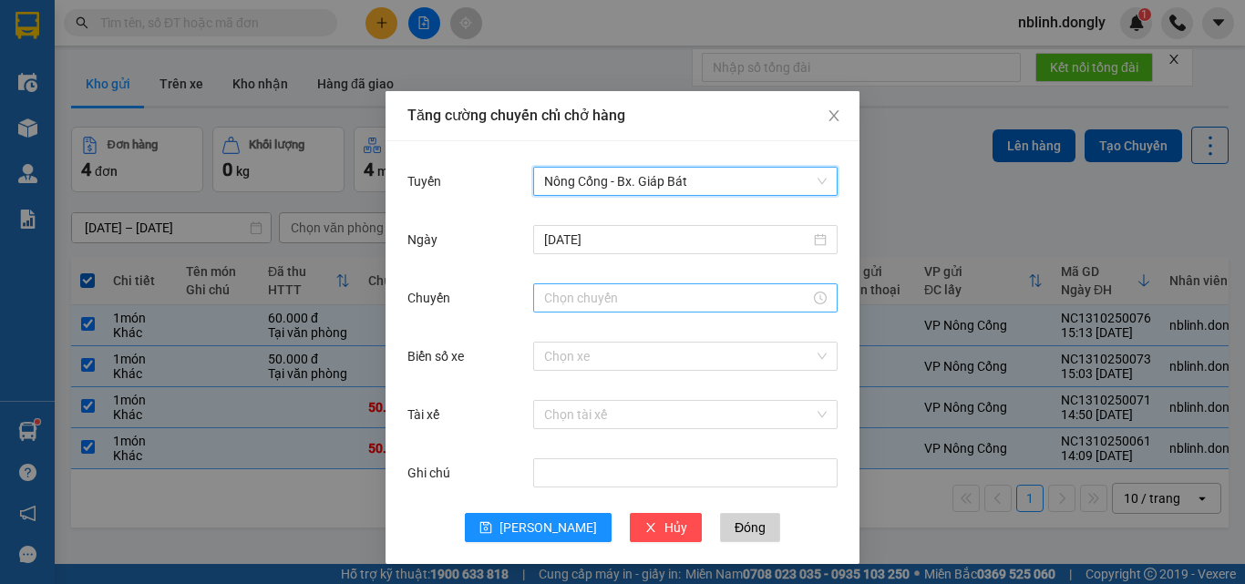
click at [591, 303] on input "Chuyến" at bounding box center [677, 298] width 266 height 20
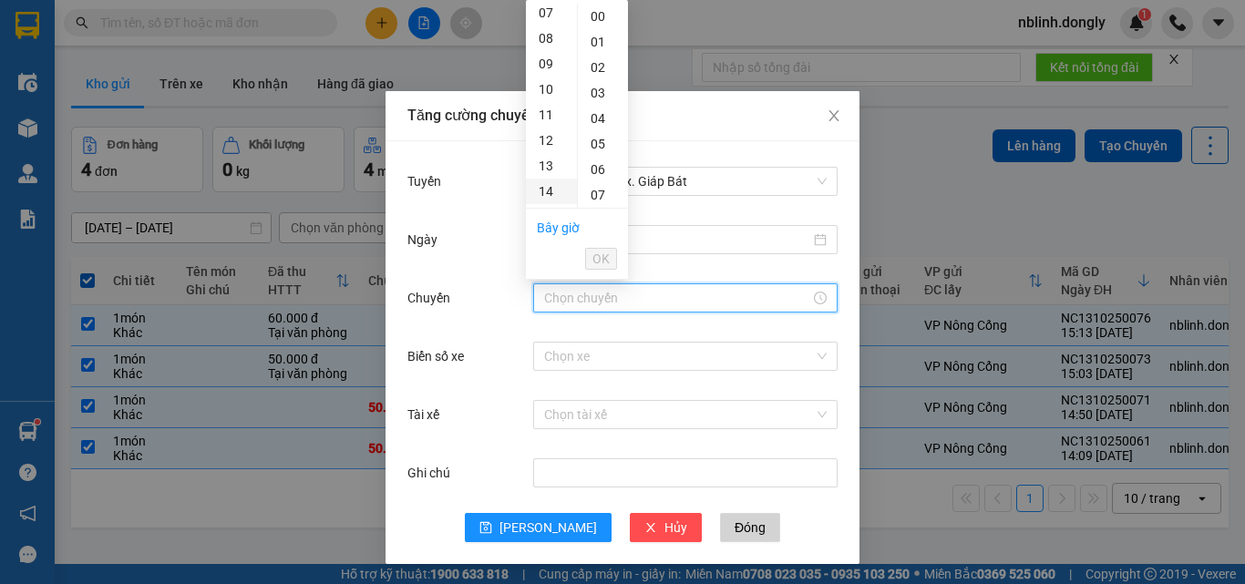
scroll to position [273, 0]
click at [550, 122] on div "15" at bounding box center [551, 126] width 51 height 26
click at [599, 70] on div "20" at bounding box center [603, 71] width 50 height 26
type input "15:20"
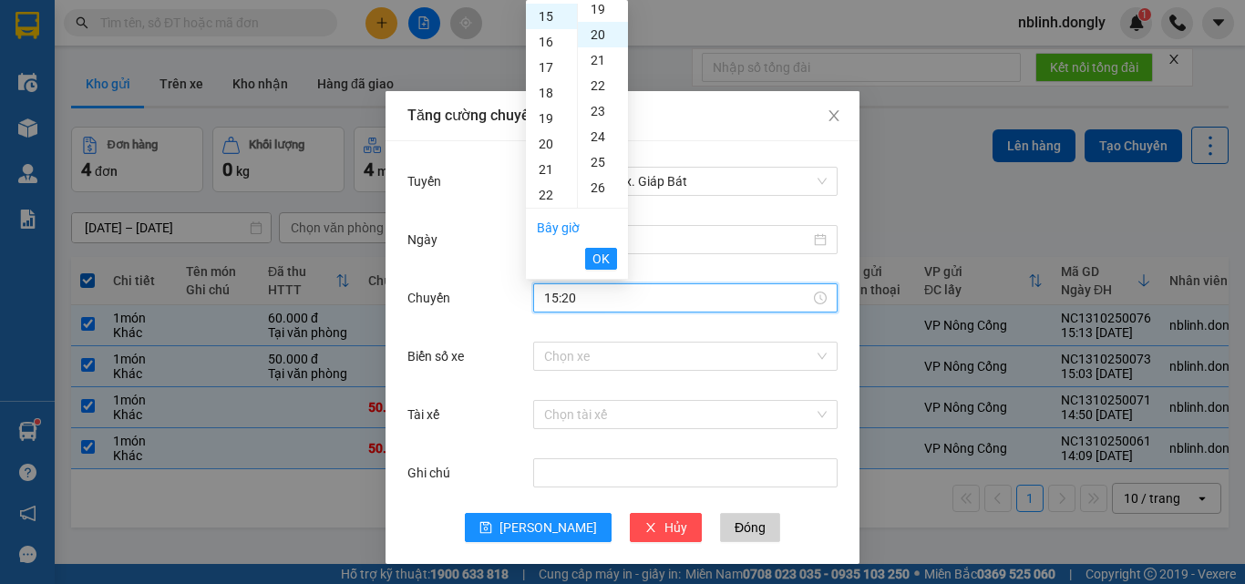
scroll to position [510, 0]
drag, startPoint x: 591, startPoint y: 251, endPoint x: 591, endPoint y: 263, distance: 12.8
click at [592, 251] on button "OK" at bounding box center [601, 259] width 32 height 22
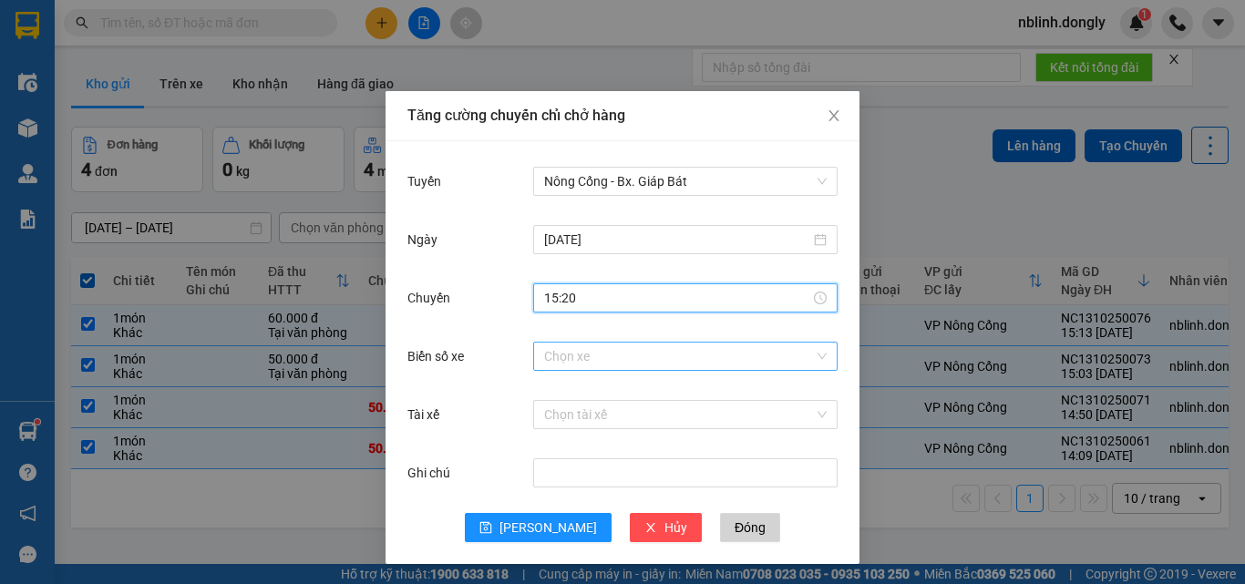
click at [549, 357] on input "Biển số xe" at bounding box center [679, 356] width 270 height 27
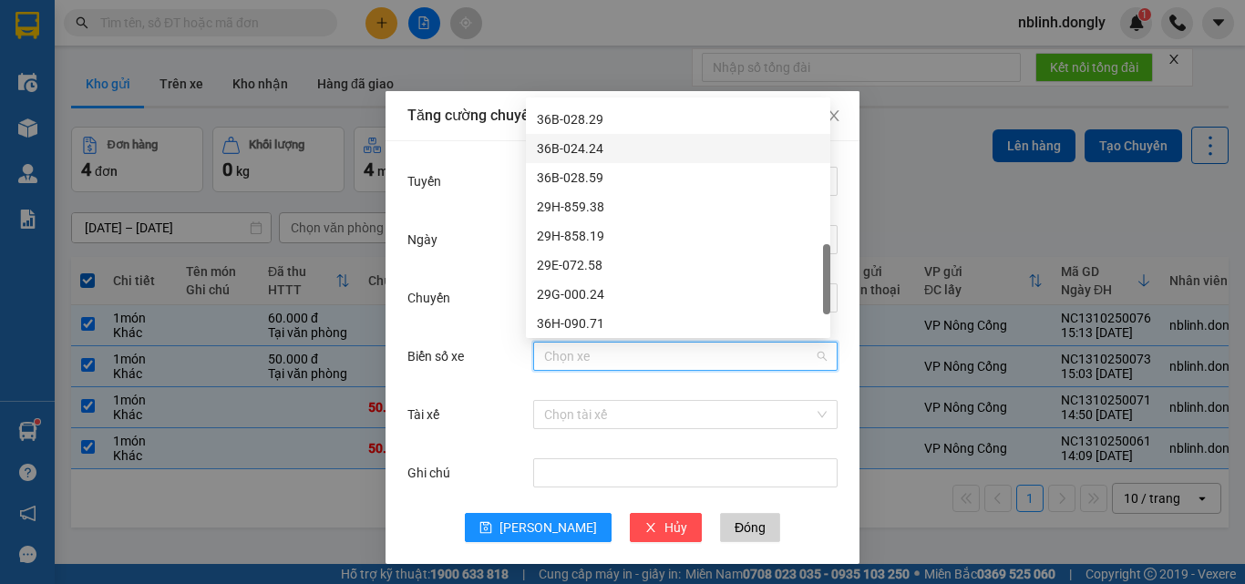
scroll to position [547, 0]
click at [558, 145] on div "36H-063.16" at bounding box center [678, 152] width 283 height 20
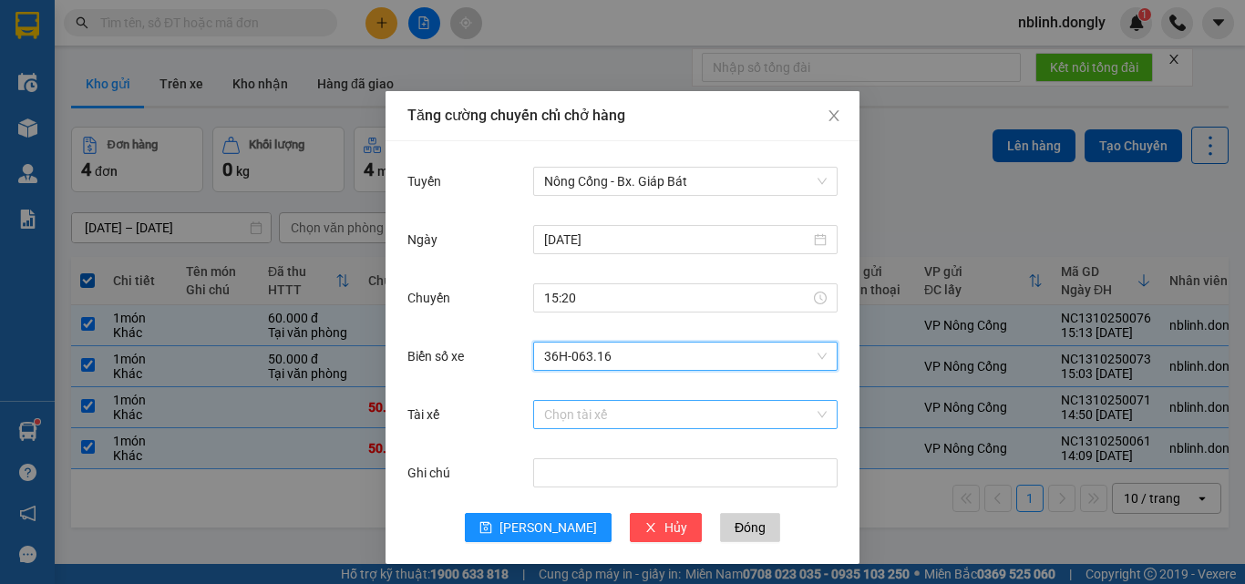
click at [563, 415] on input "Tài xế" at bounding box center [679, 414] width 270 height 27
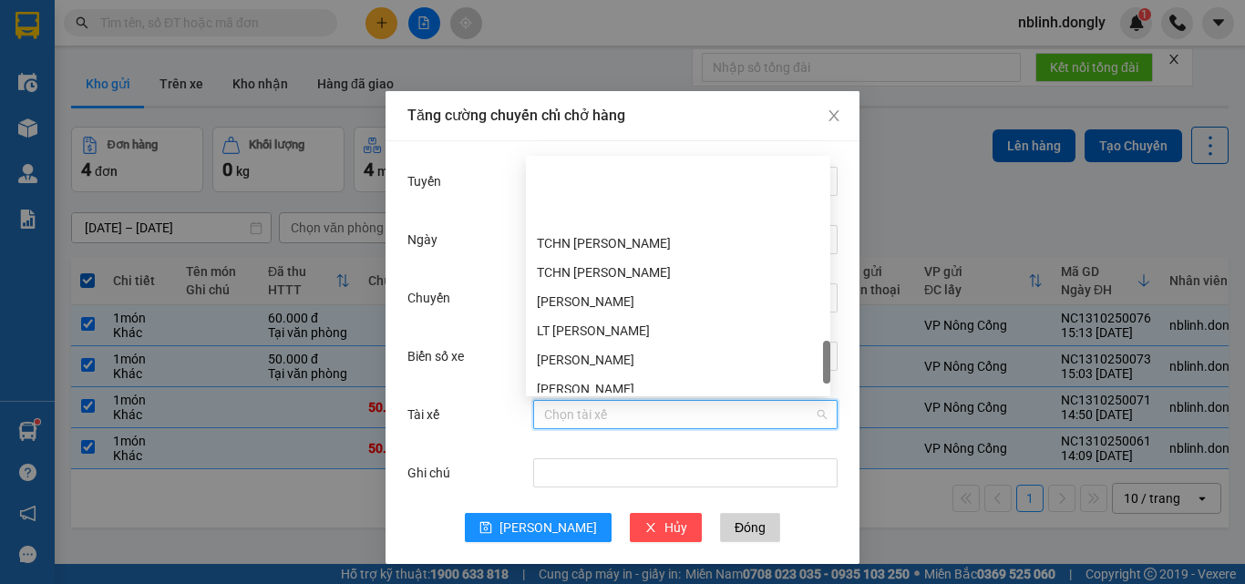
scroll to position [1341, 0]
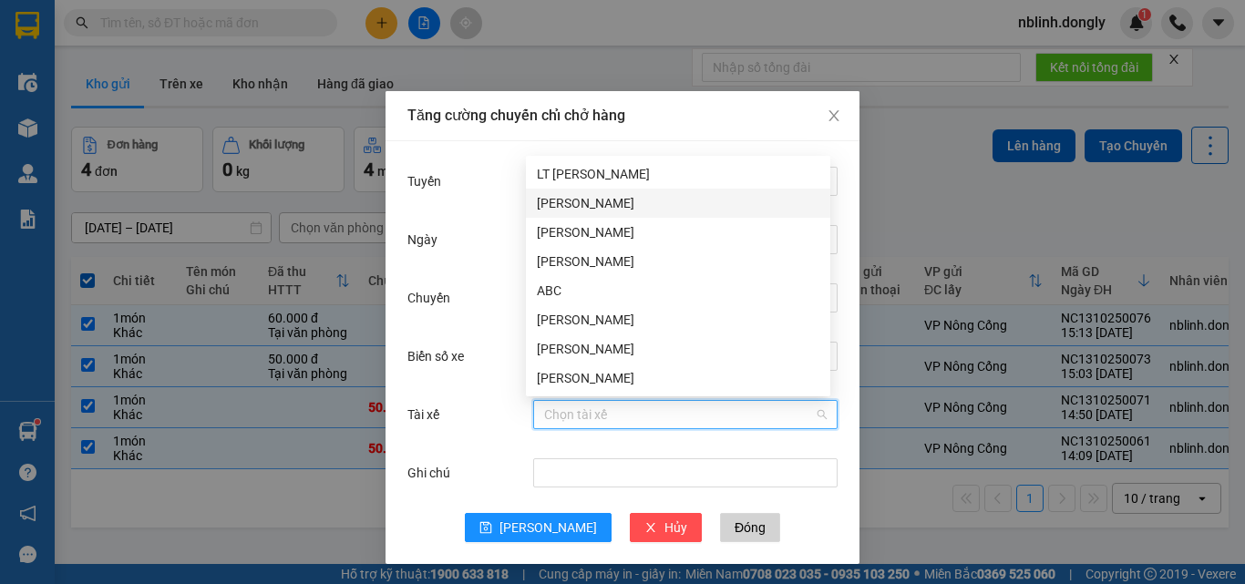
click at [594, 203] on div "[PERSON_NAME]" at bounding box center [678, 203] width 283 height 20
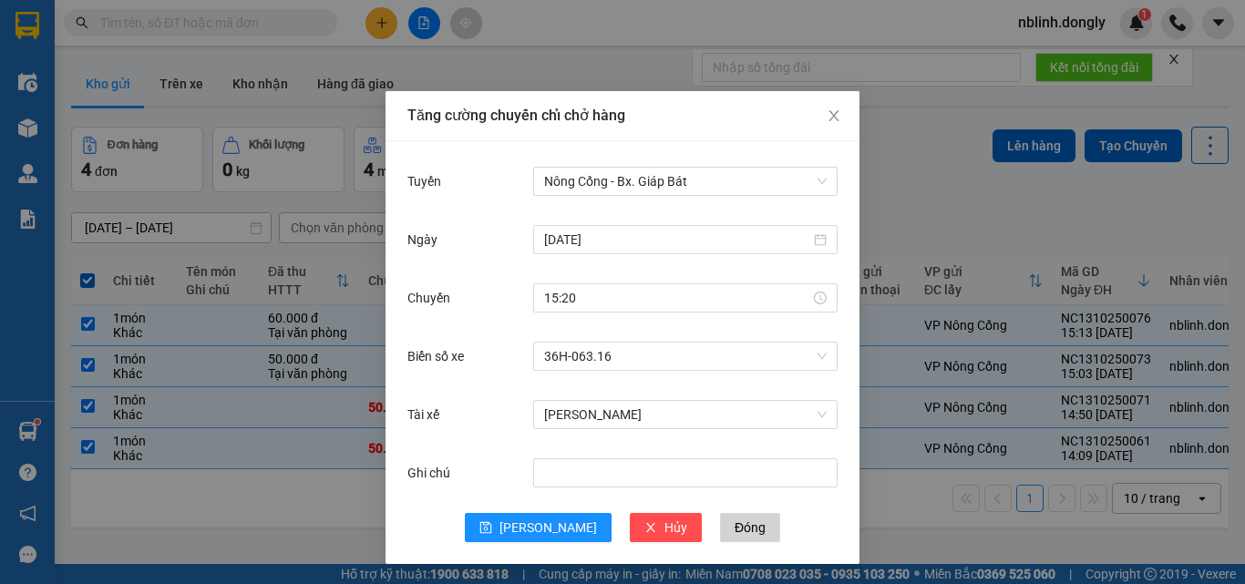
click at [1018, 141] on div "Tăng cường chuyến chỉ chở hàng Tuyến Nông Cống - [GEOGRAPHIC_DATA]. Giáp Bát [D…" at bounding box center [622, 292] width 1245 height 584
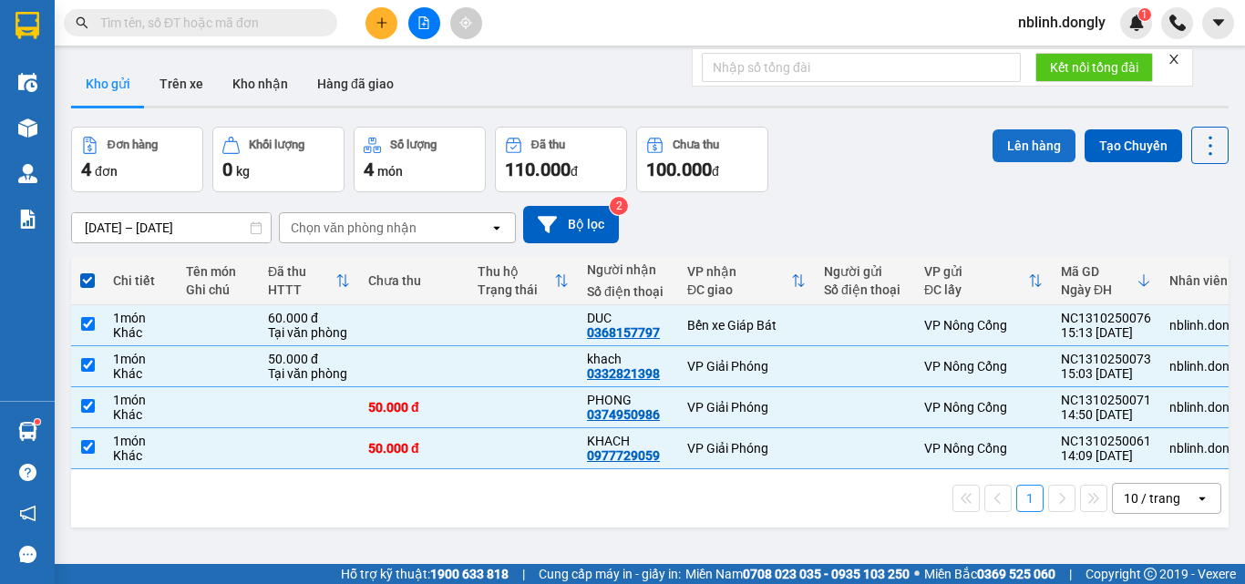
click at [1006, 142] on button "Lên hàng" at bounding box center [1033, 145] width 83 height 33
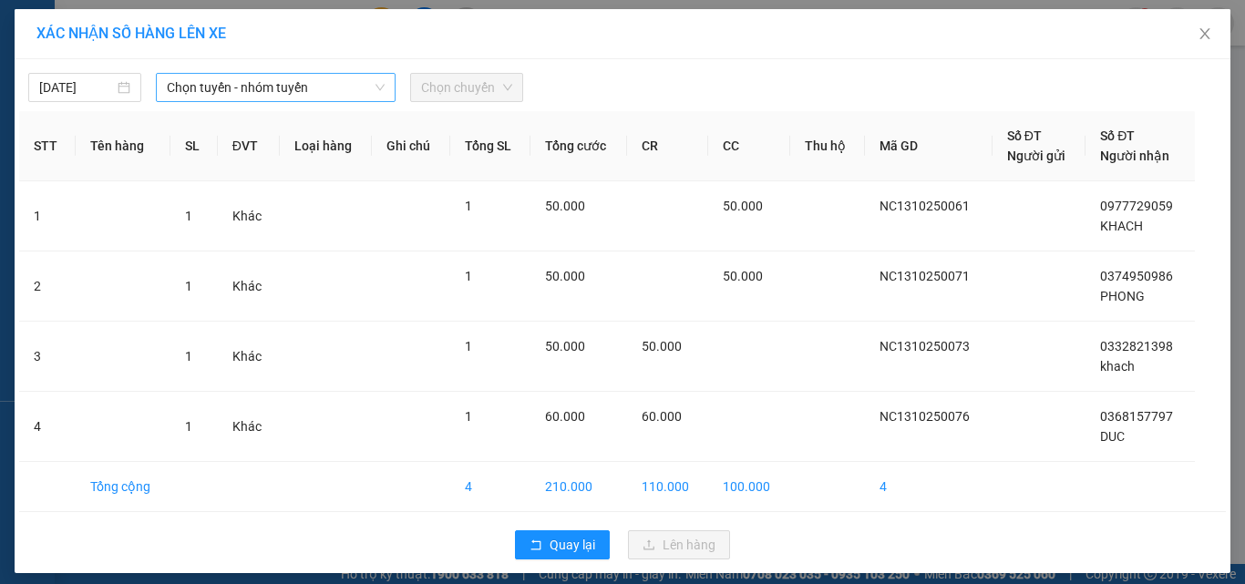
click at [271, 76] on span "Chọn tuyến - nhóm tuyến" at bounding box center [276, 87] width 218 height 27
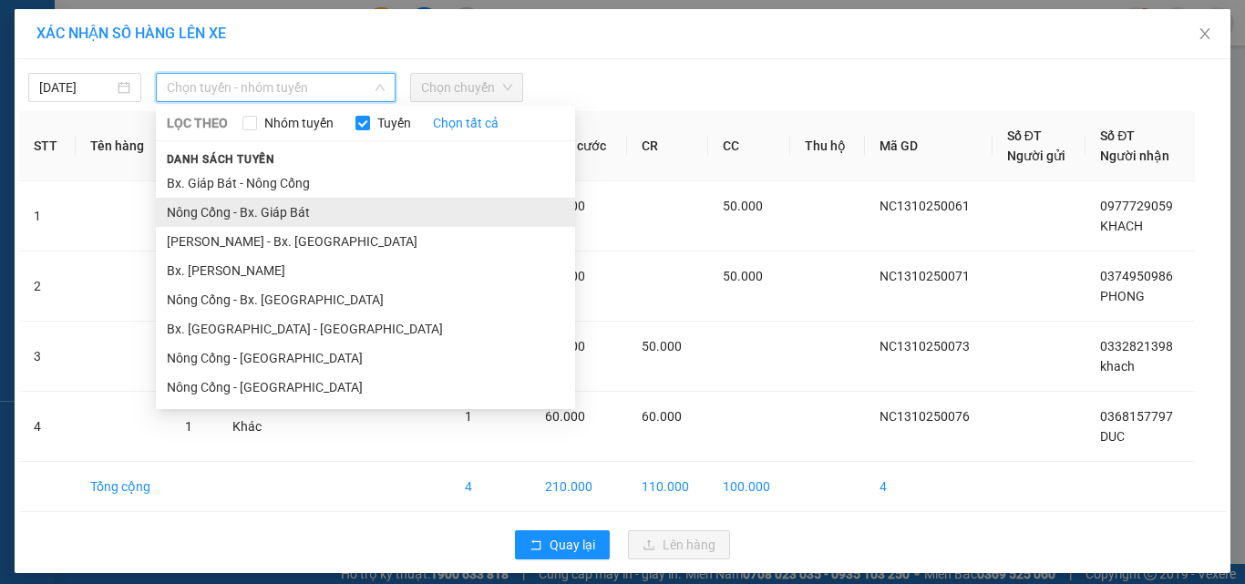
click at [267, 212] on li "Nông Cống - Bx. Giáp Bát" at bounding box center [365, 212] width 419 height 29
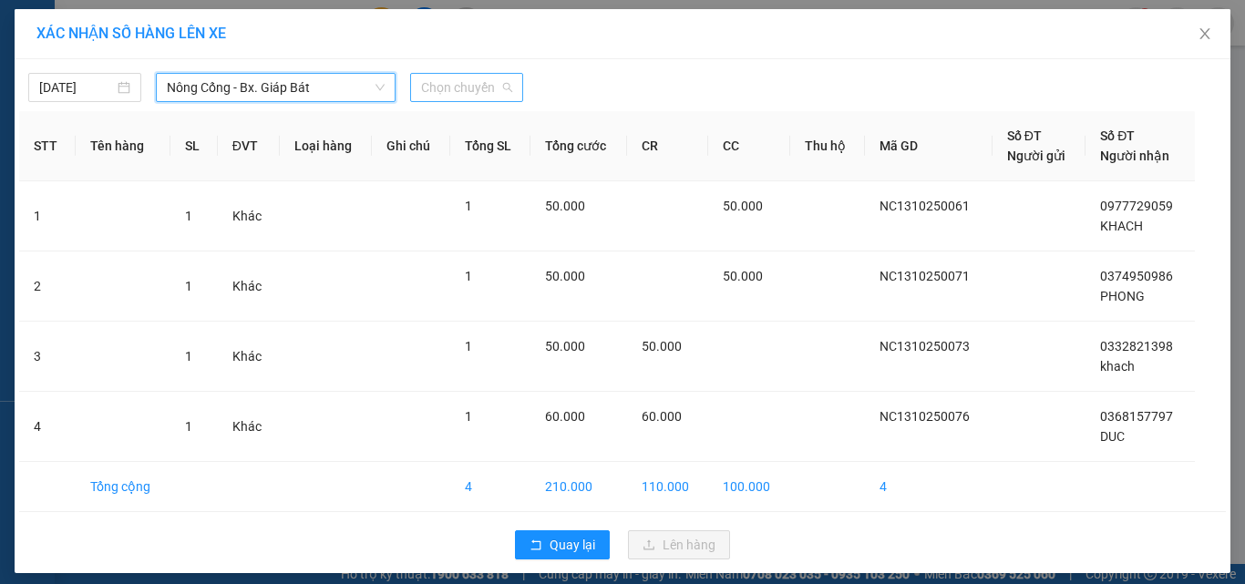
click at [461, 87] on span "Chọn chuyến" at bounding box center [466, 87] width 91 height 27
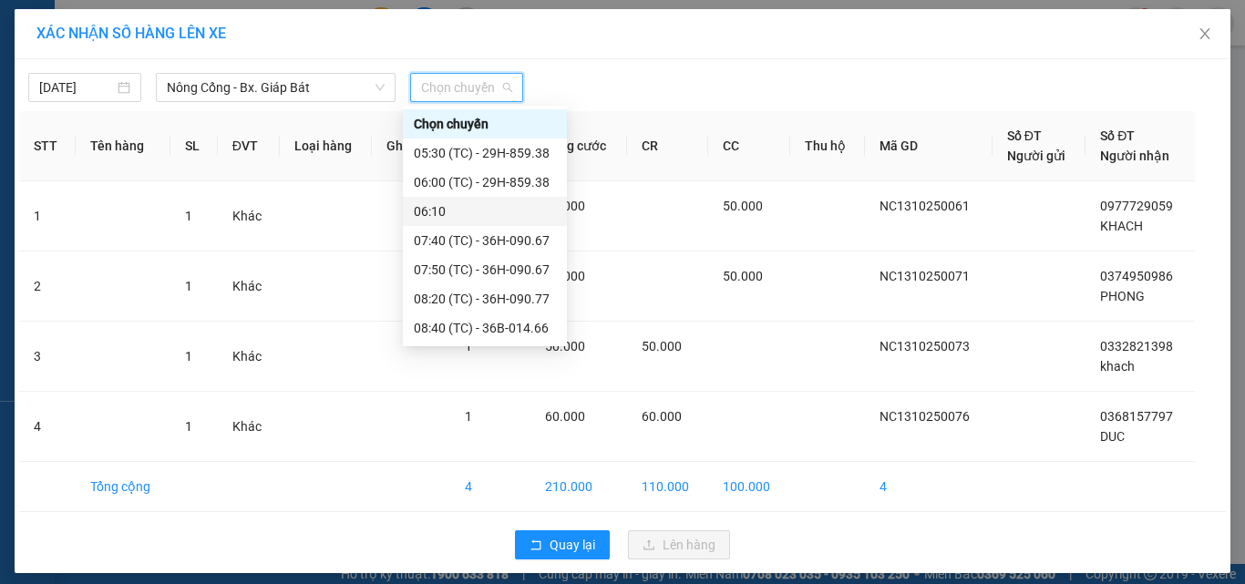
scroll to position [87, 0]
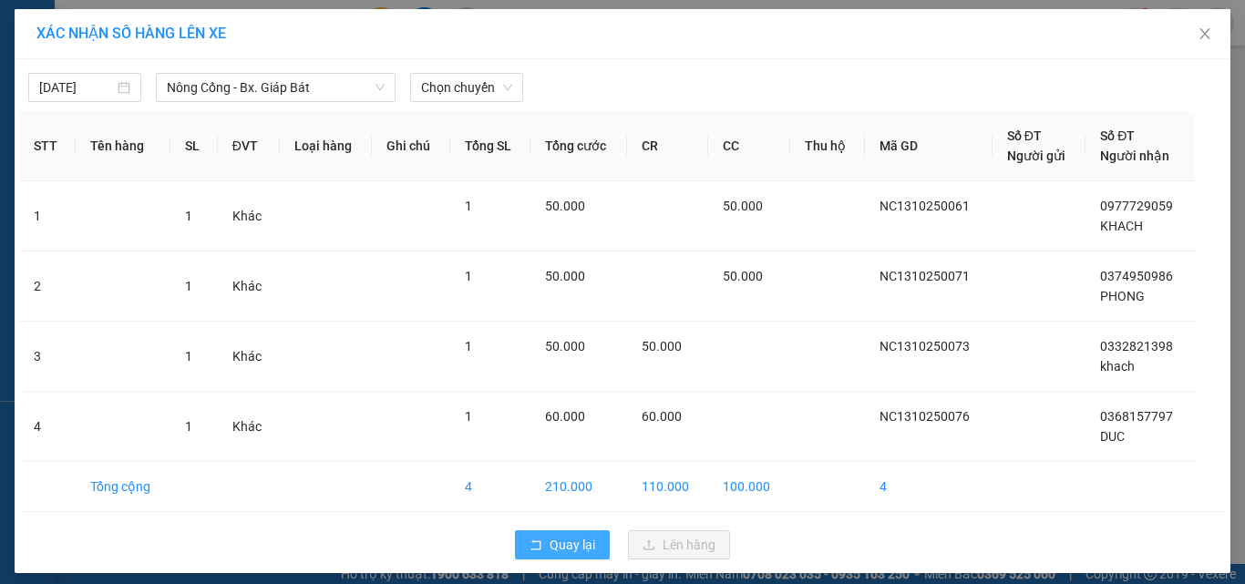
click at [566, 539] on span "Quay lại" at bounding box center [573, 545] width 46 height 20
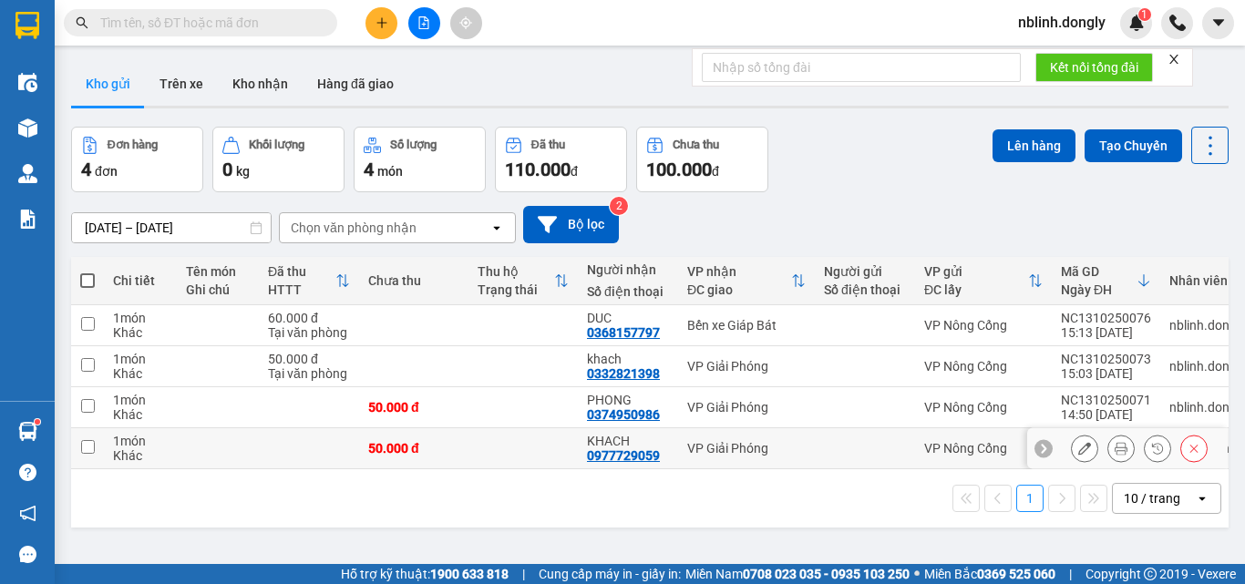
click at [98, 441] on td at bounding box center [87, 448] width 33 height 41
checkbox input "true"
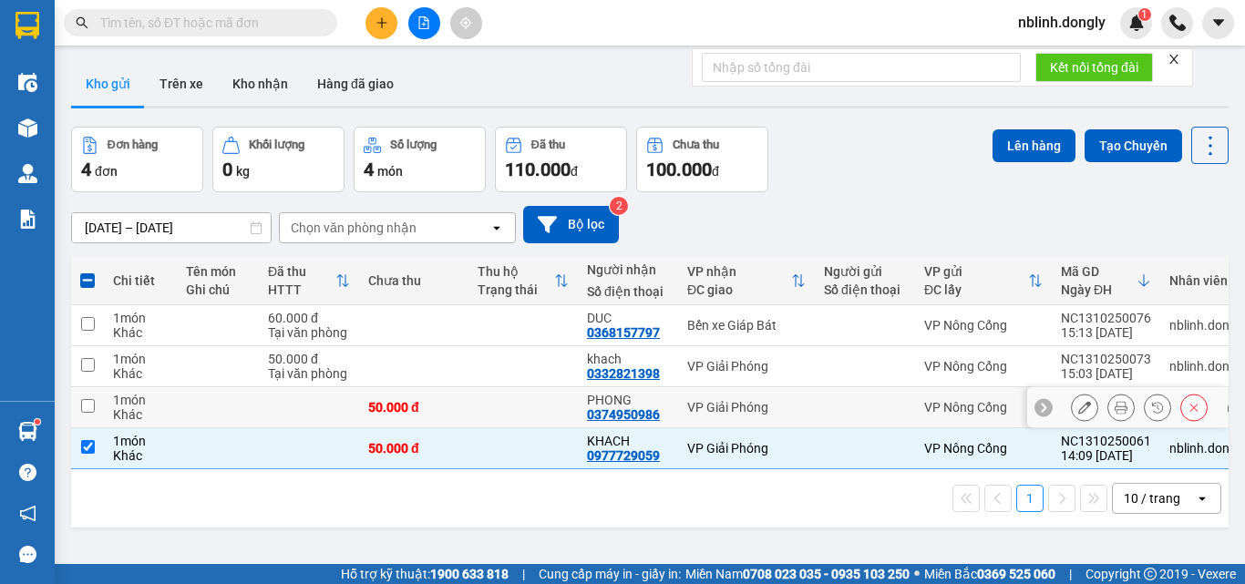
drag, startPoint x: 87, startPoint y: 404, endPoint x: 87, endPoint y: 373, distance: 31.0
click at [87, 403] on input "checkbox" at bounding box center [88, 406] width 14 height 14
checkbox input "true"
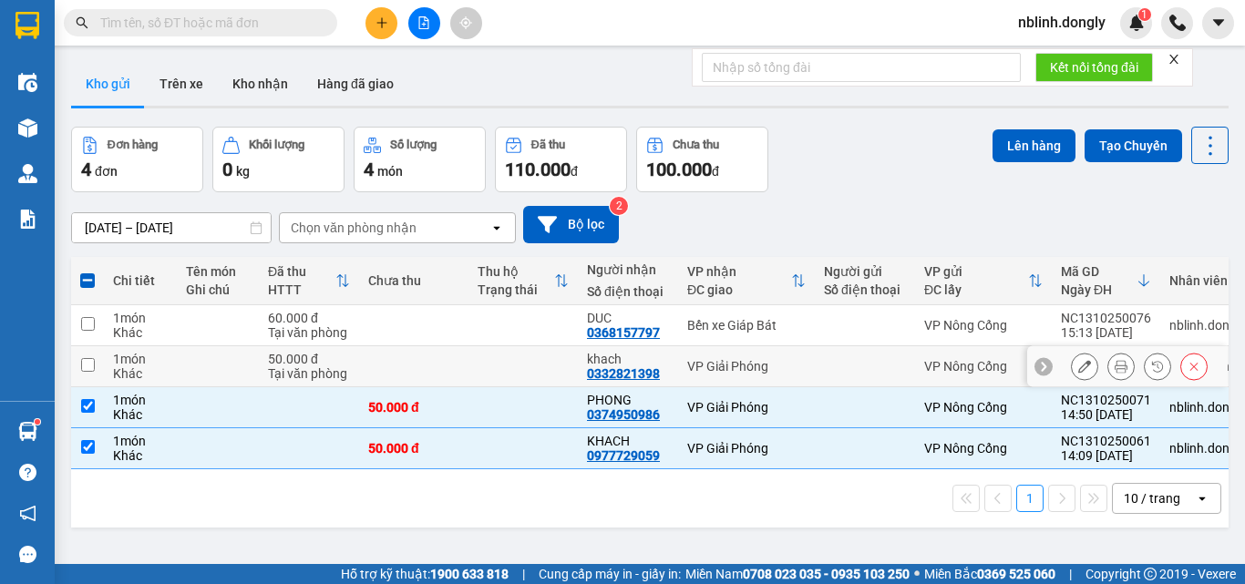
click at [85, 358] on input "checkbox" at bounding box center [88, 365] width 14 height 14
checkbox input "true"
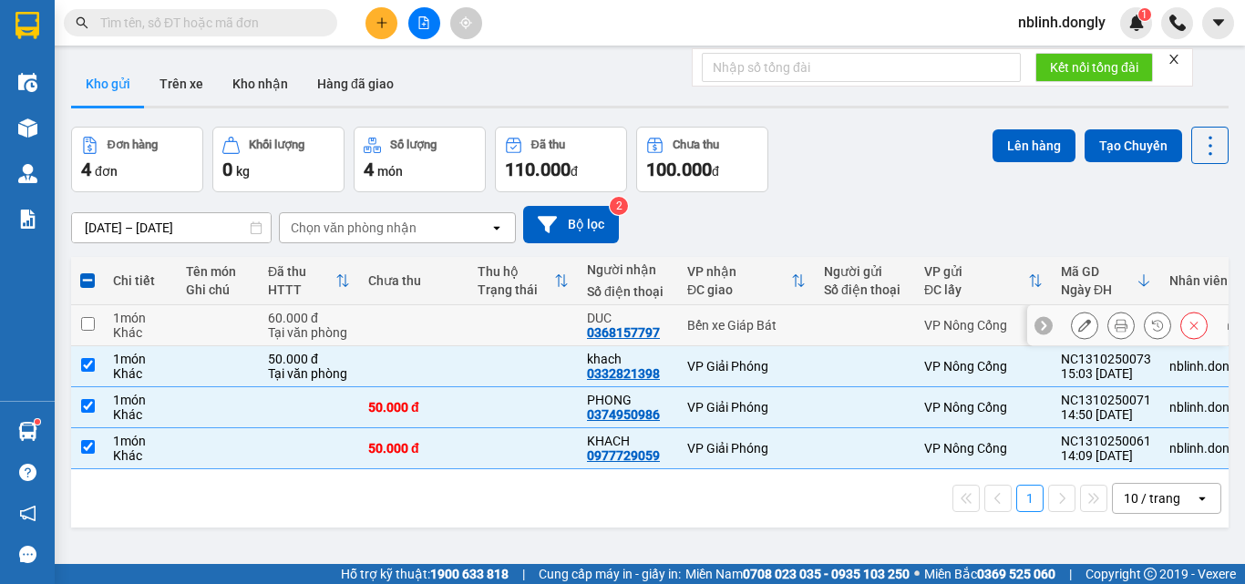
click at [87, 324] on input "checkbox" at bounding box center [88, 324] width 14 height 14
checkbox input "true"
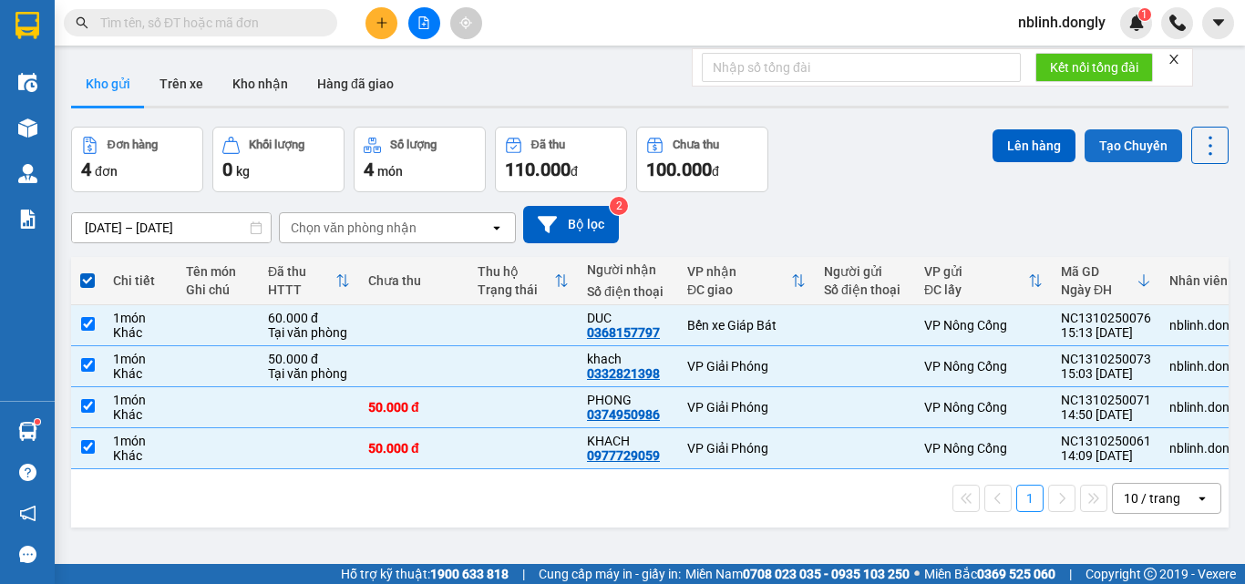
click at [1122, 137] on button "Tạo Chuyến" at bounding box center [1133, 145] width 98 height 33
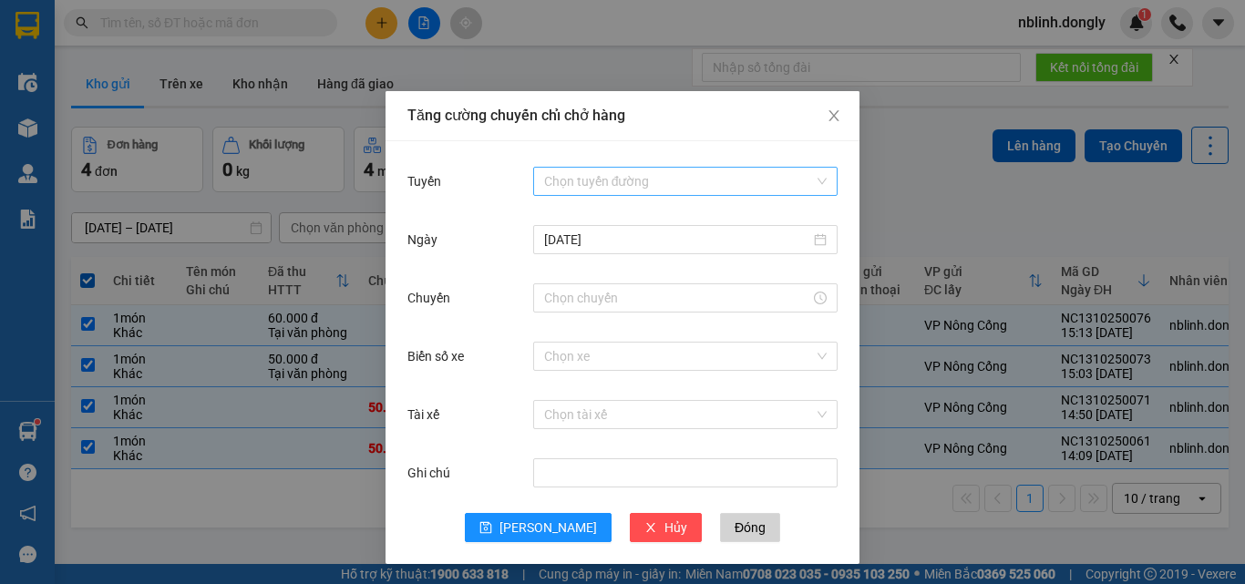
click at [611, 182] on input "Tuyến" at bounding box center [679, 181] width 270 height 27
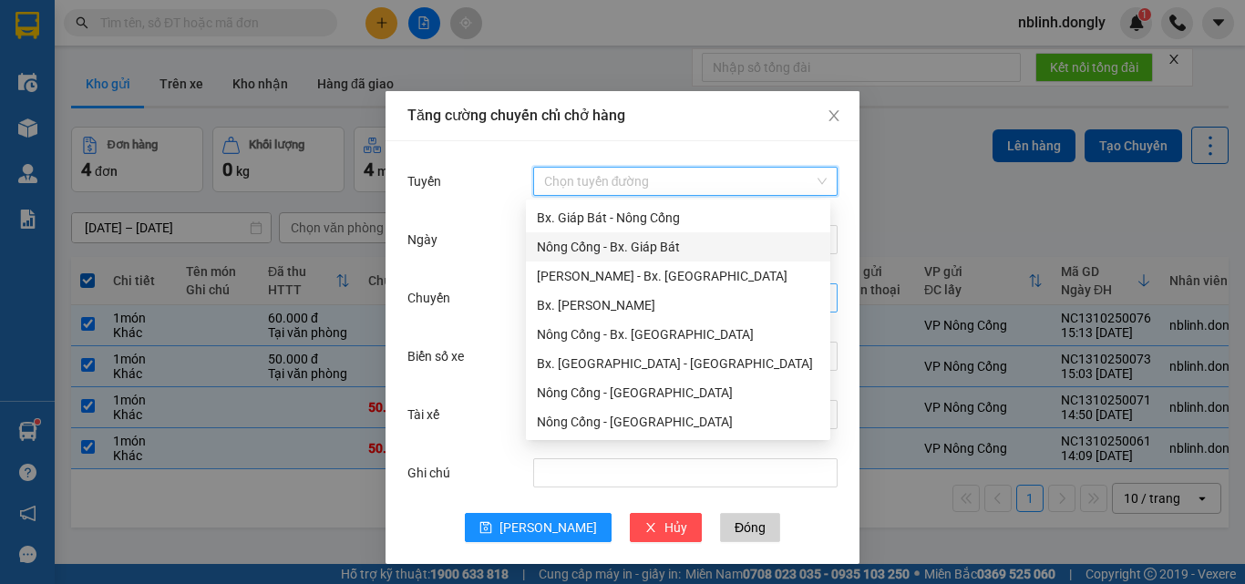
drag, startPoint x: 644, startPoint y: 245, endPoint x: 641, endPoint y: 304, distance: 59.3
click at [645, 249] on div "Nông Cống - Bx. Giáp Bát" at bounding box center [678, 247] width 283 height 20
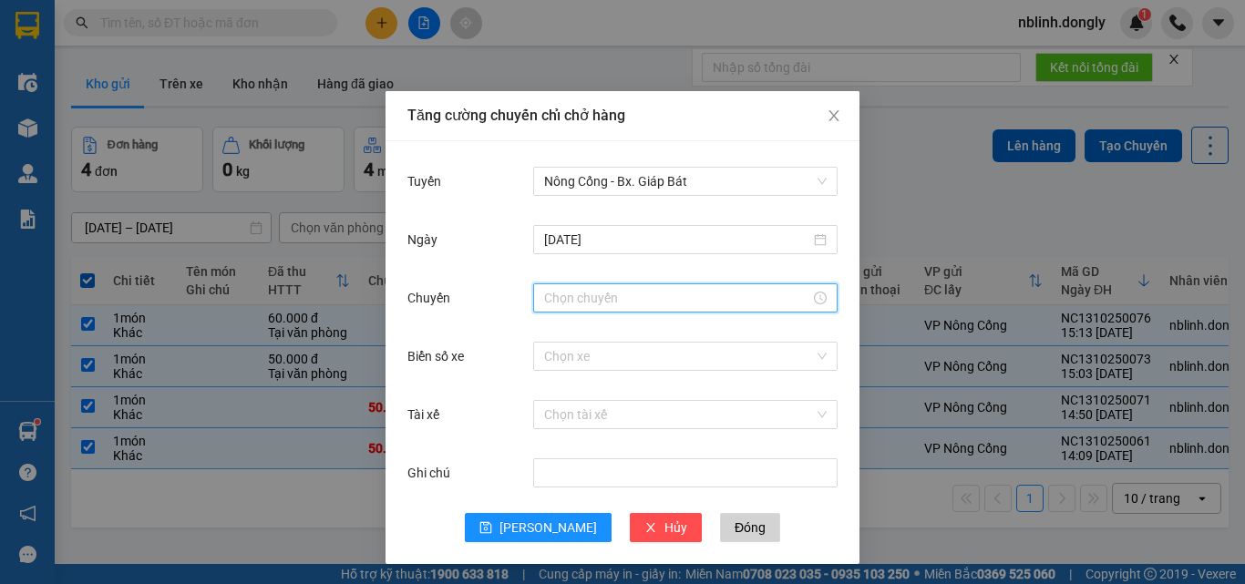
click at [557, 298] on input "Chuyến" at bounding box center [677, 298] width 266 height 20
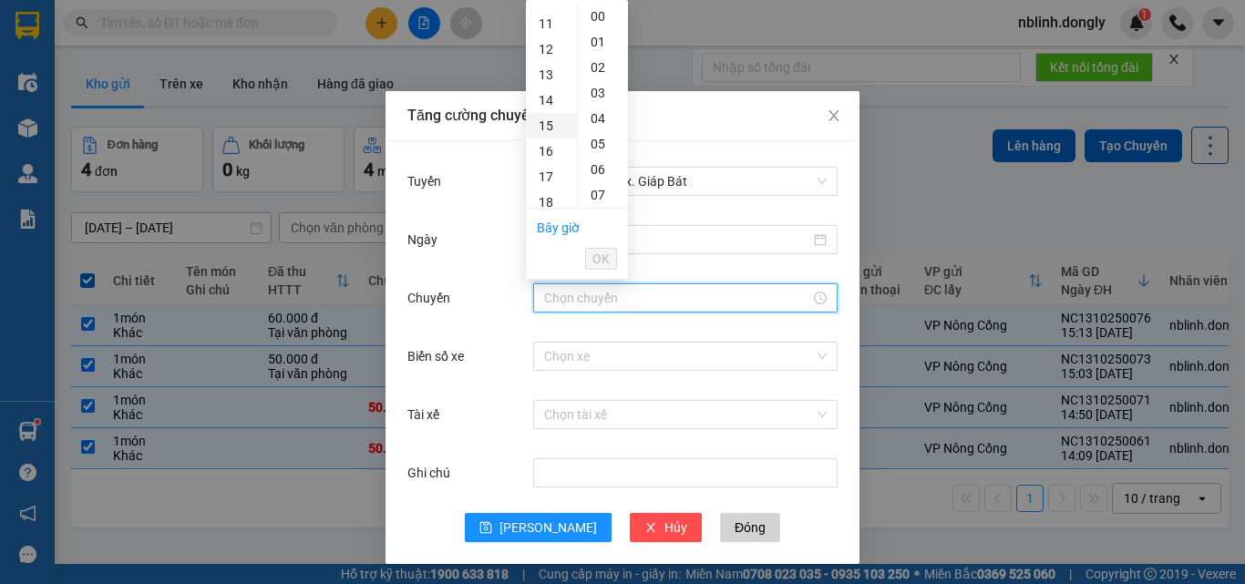
click at [550, 124] on div "15" at bounding box center [551, 126] width 51 height 26
click at [596, 71] on div "20" at bounding box center [603, 71] width 50 height 26
type input "15:20"
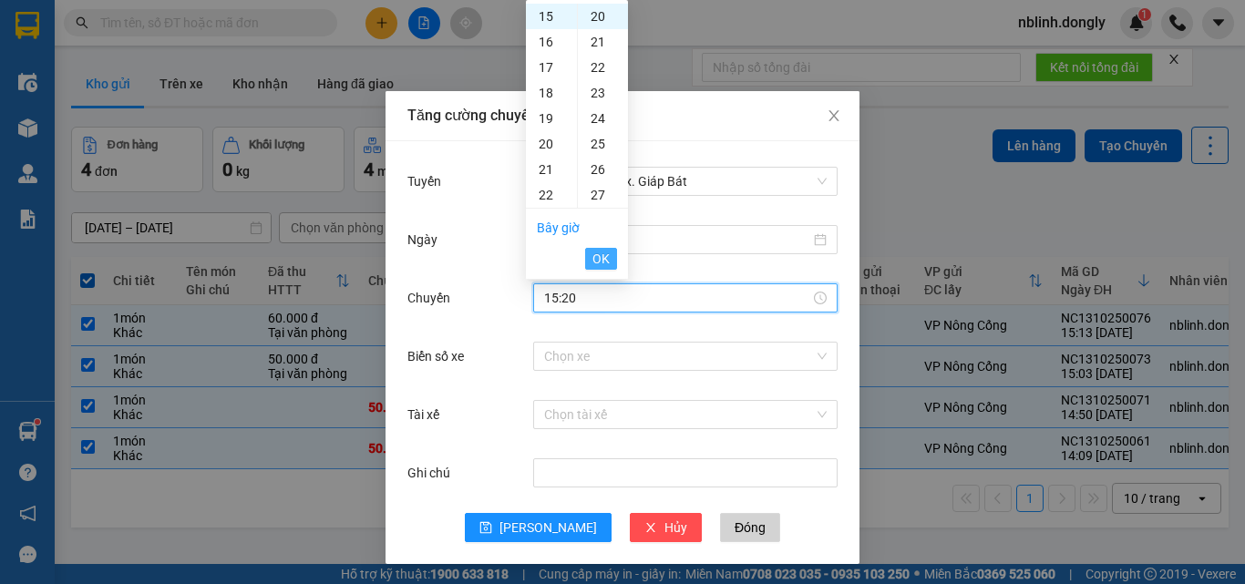
click at [595, 254] on span "OK" at bounding box center [600, 259] width 17 height 20
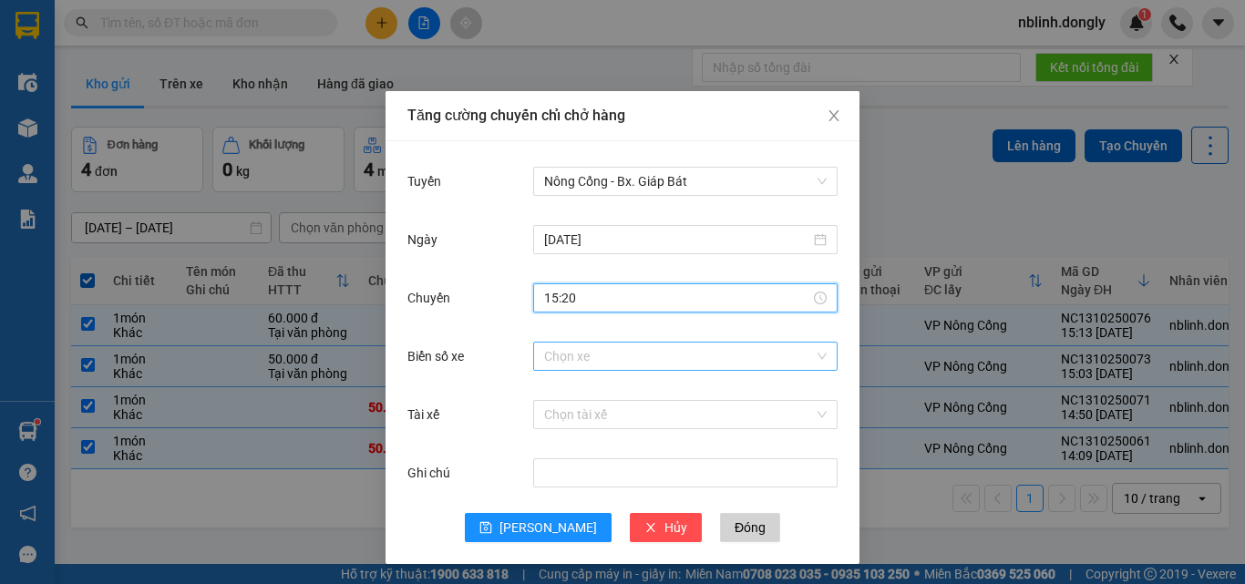
click at [550, 354] on input "Biển số xe" at bounding box center [679, 356] width 270 height 27
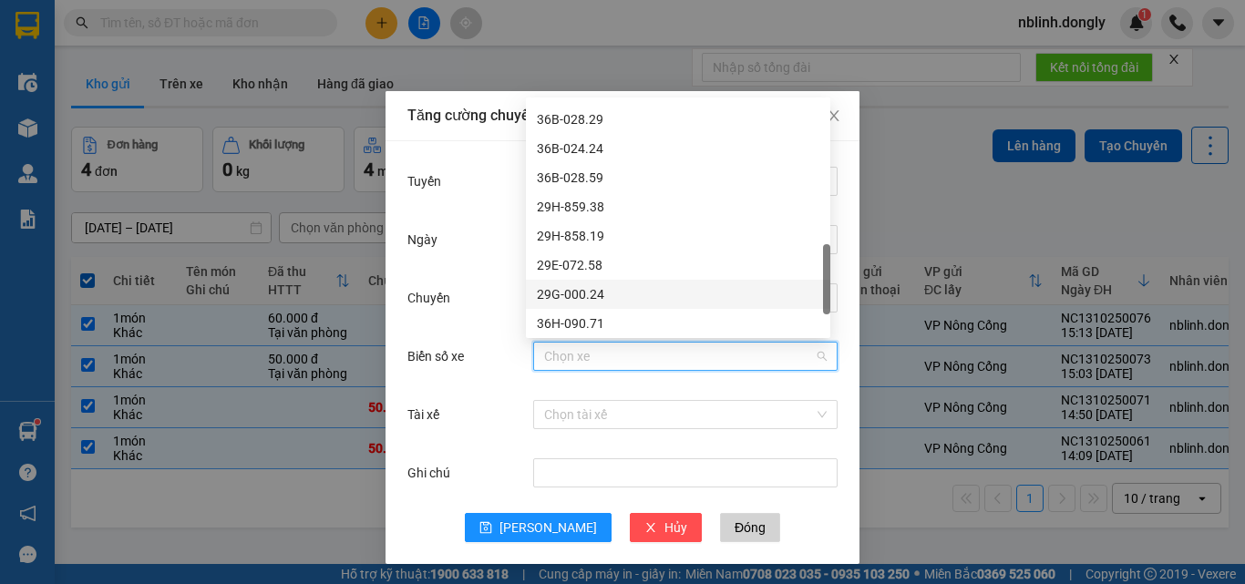
scroll to position [547, 0]
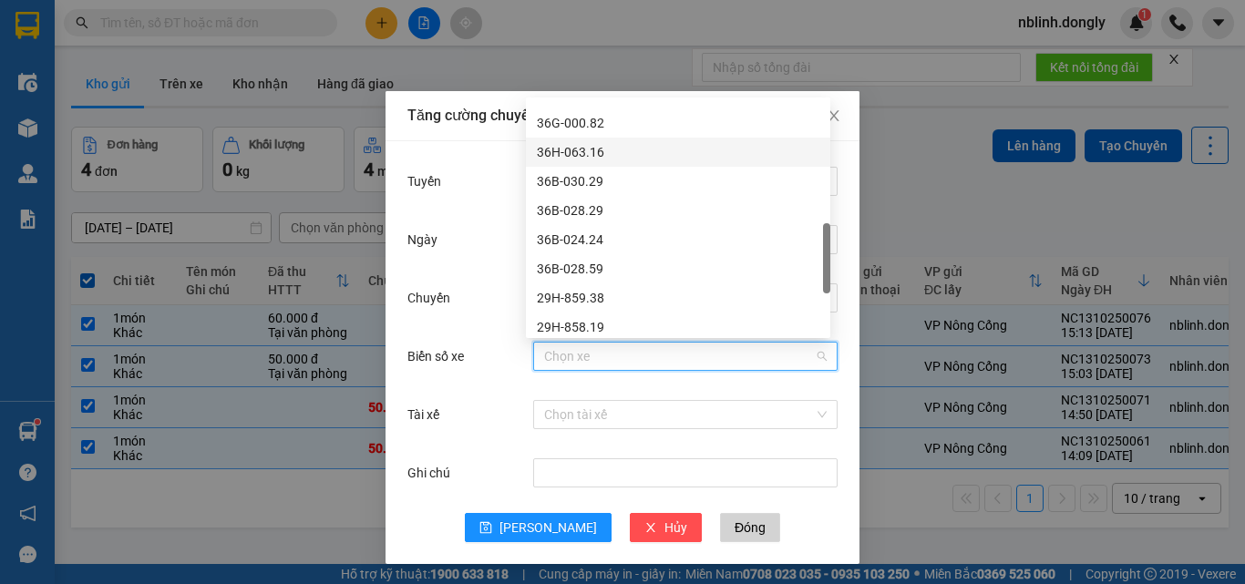
click at [582, 150] on div "36H-063.16" at bounding box center [678, 152] width 283 height 20
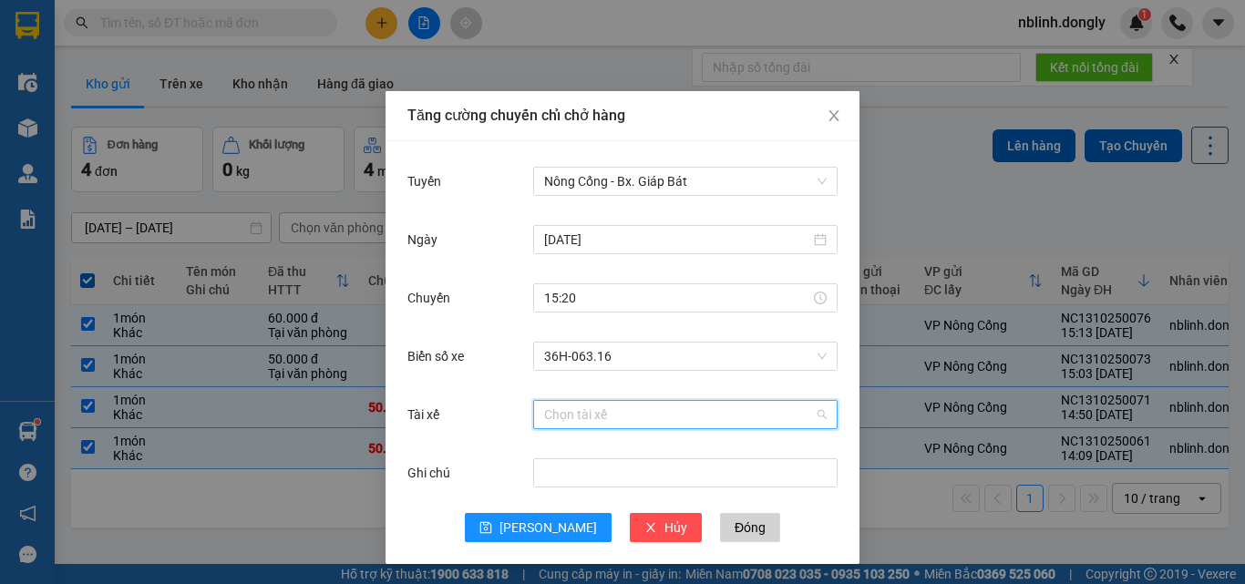
click at [569, 408] on input "Tài xế" at bounding box center [679, 414] width 270 height 27
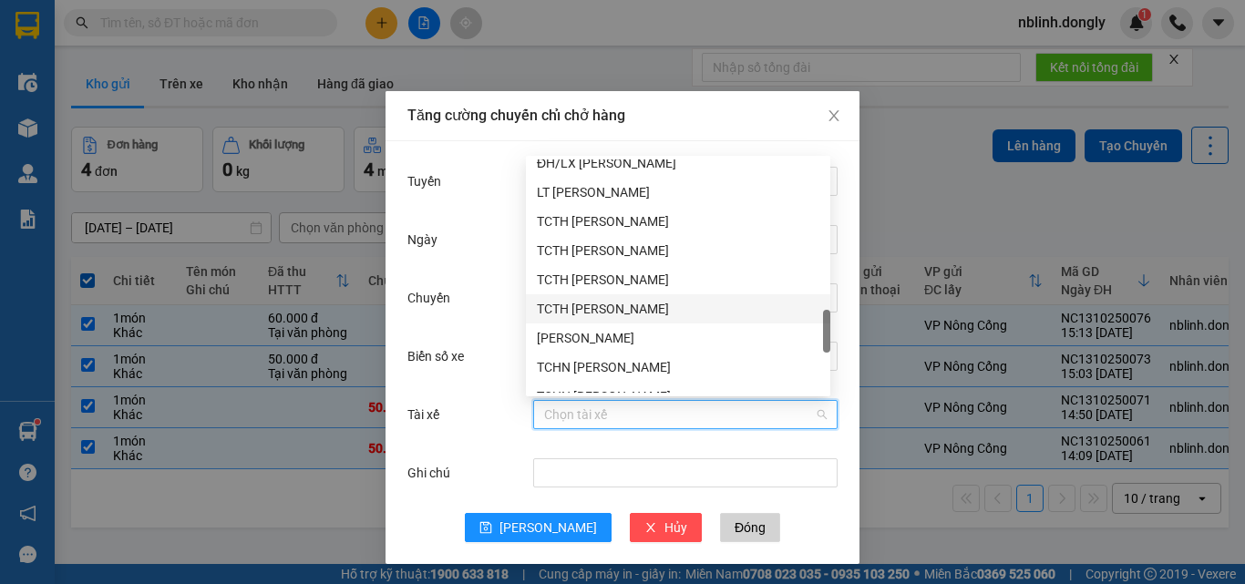
scroll to position [1341, 0]
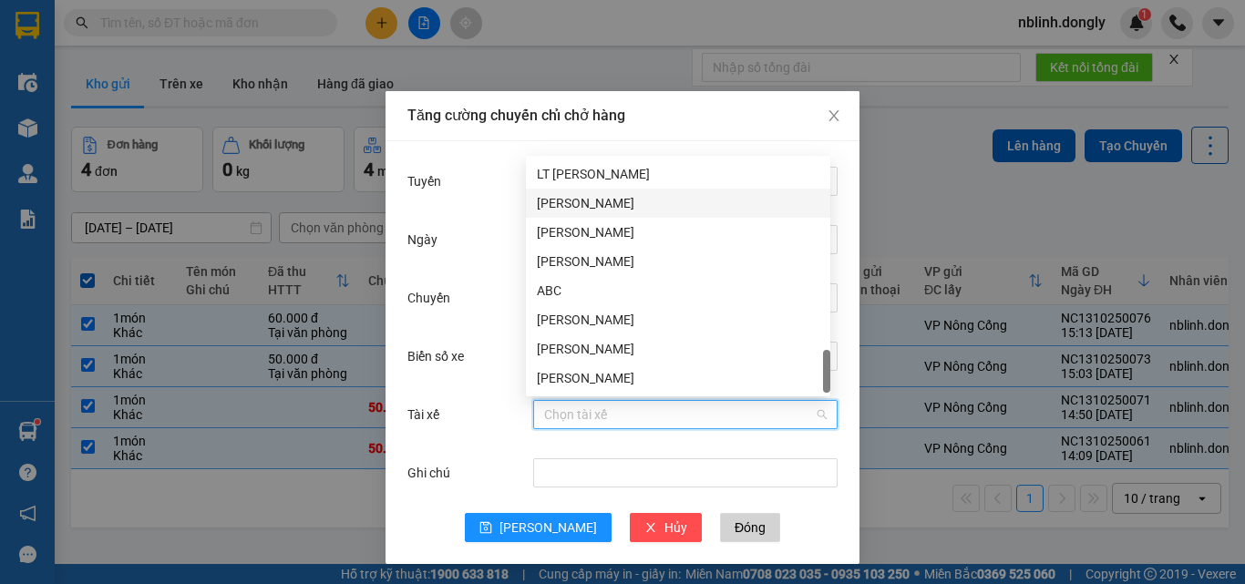
click at [581, 198] on div "[PERSON_NAME]" at bounding box center [678, 203] width 283 height 20
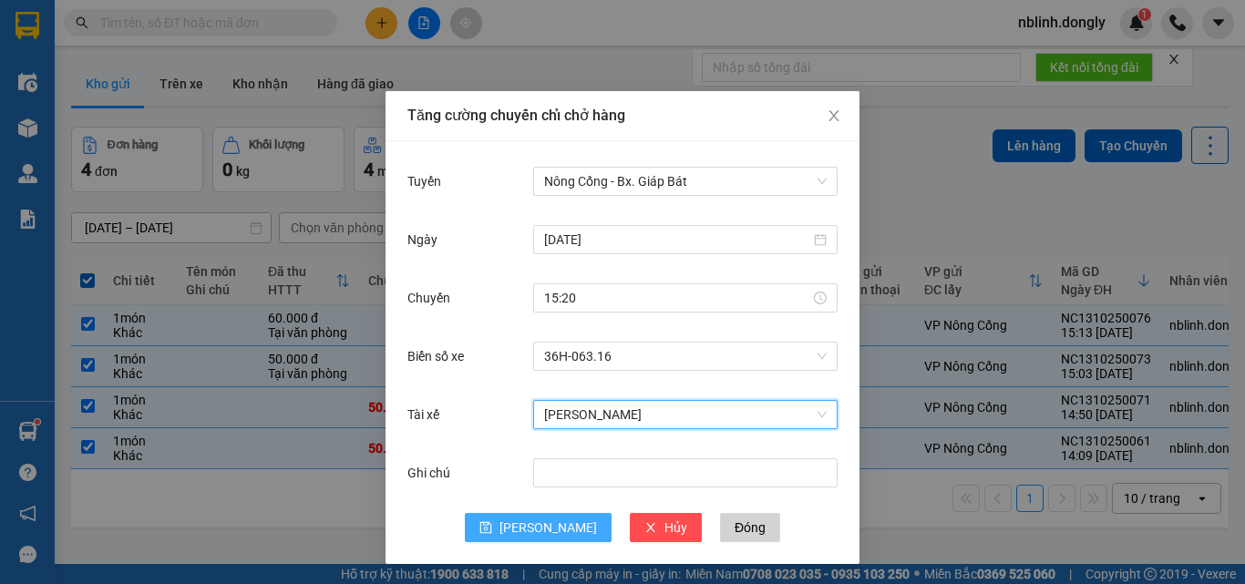
drag, startPoint x: 542, startPoint y: 519, endPoint x: 681, endPoint y: 424, distance: 168.4
click at [546, 517] on button "[PERSON_NAME]" at bounding box center [538, 527] width 147 height 29
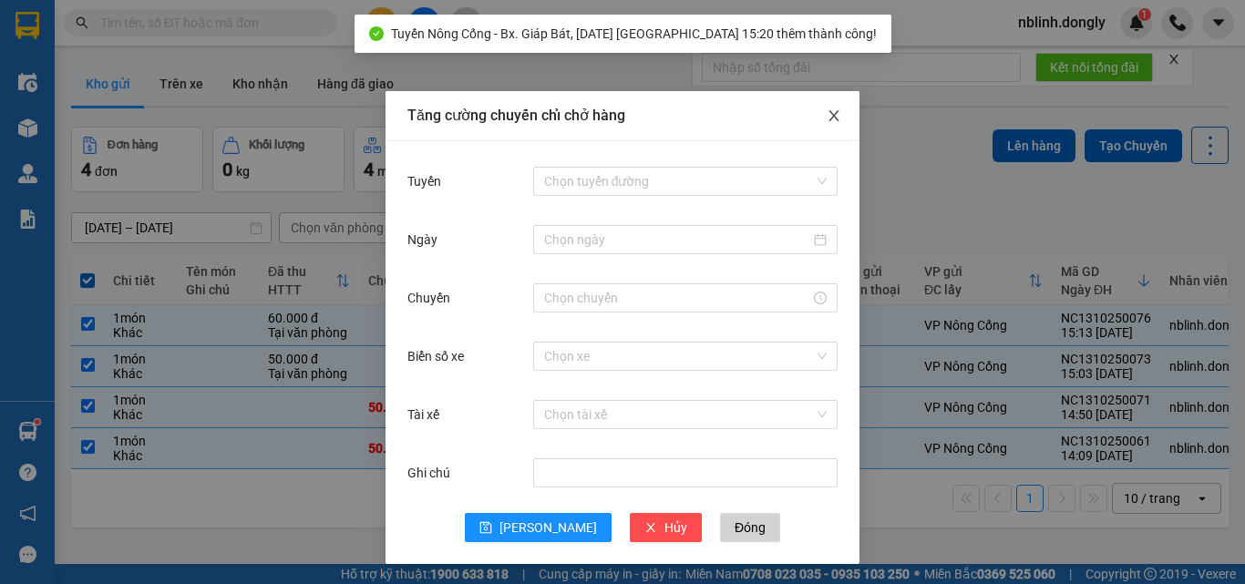
click at [827, 112] on icon "close" at bounding box center [834, 115] width 15 height 15
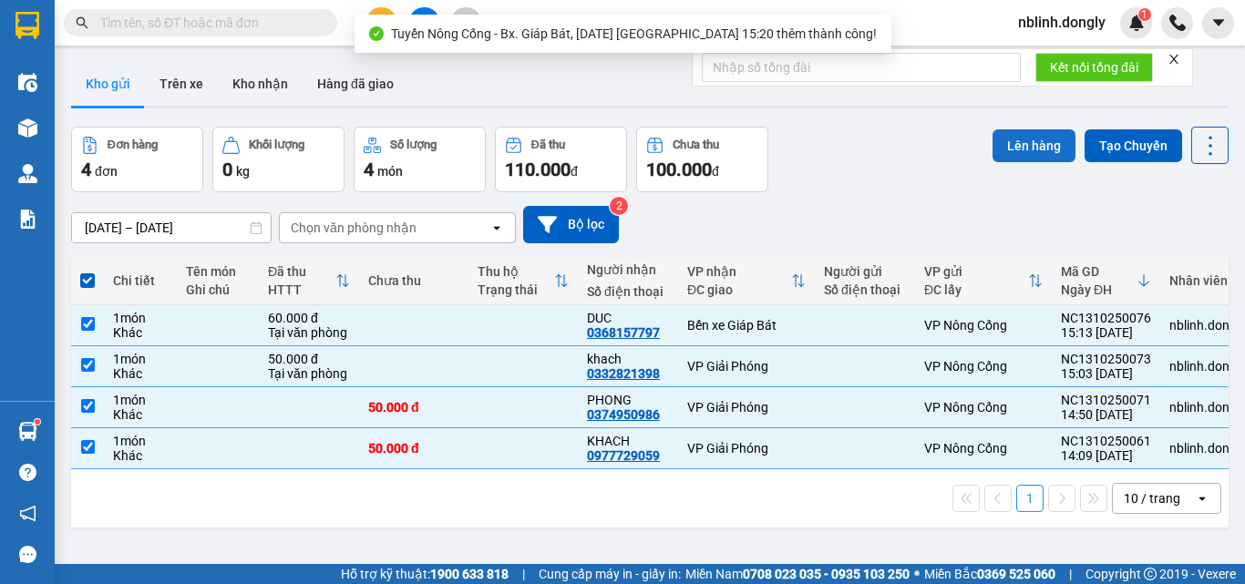
click at [1031, 130] on button "Lên hàng" at bounding box center [1033, 145] width 83 height 33
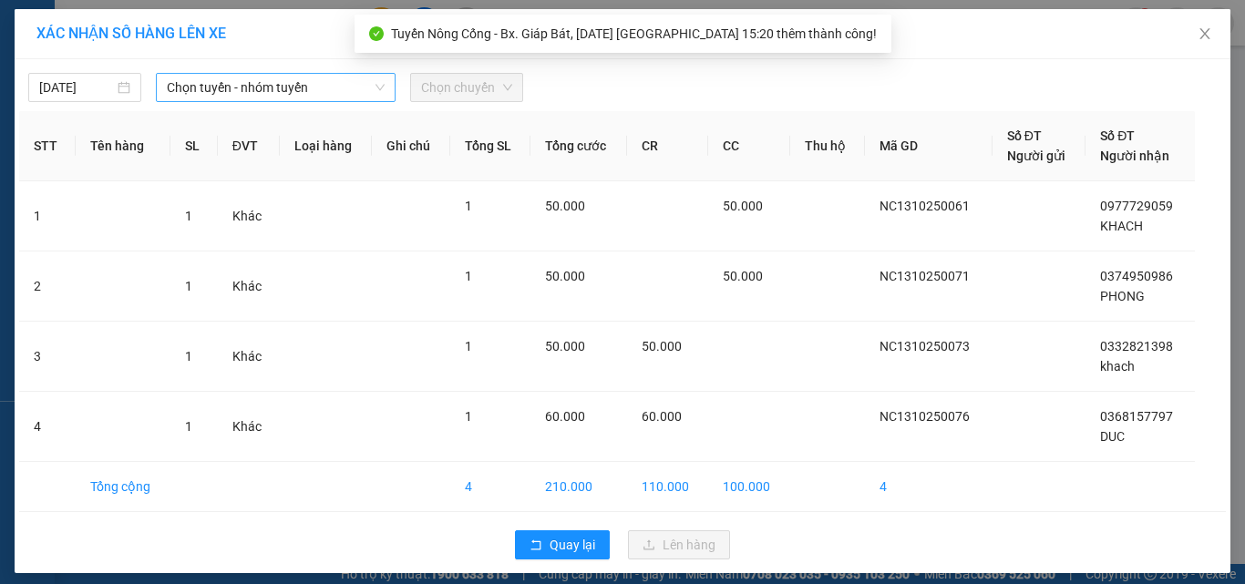
click at [247, 91] on span "Chọn tuyến - nhóm tuyến" at bounding box center [276, 87] width 218 height 27
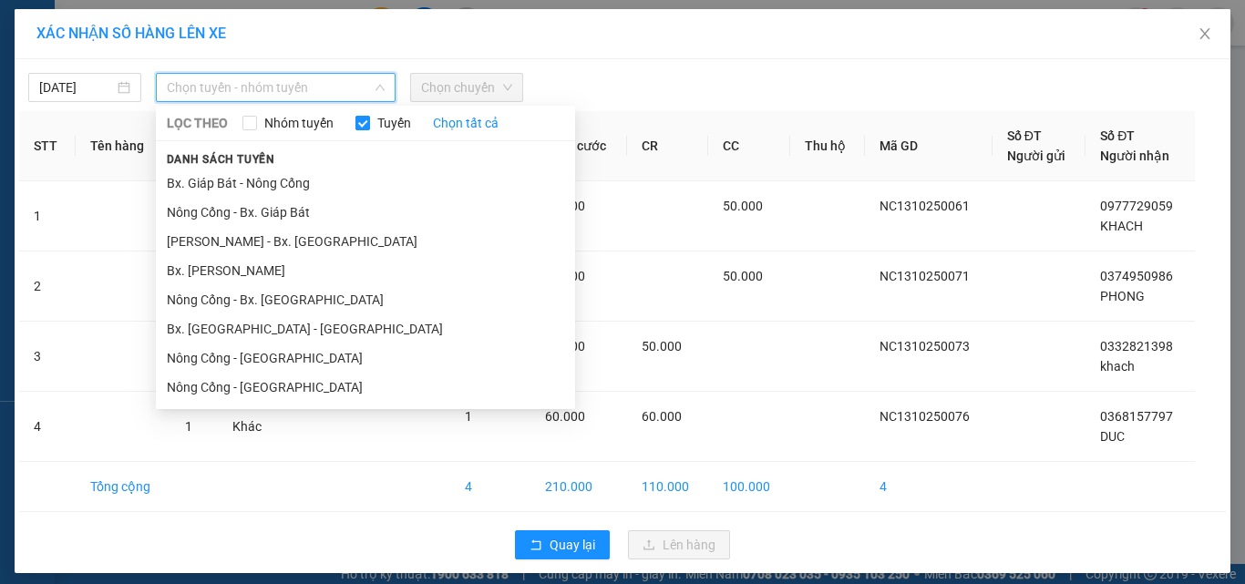
drag, startPoint x: 254, startPoint y: 208, endPoint x: 387, endPoint y: 121, distance: 158.7
click at [273, 197] on ul "Bx. Giáp Bát - Nông Cống Nông Cống - [GEOGRAPHIC_DATA]. Giáp Bát Như Thanh - Bx…" at bounding box center [365, 285] width 419 height 233
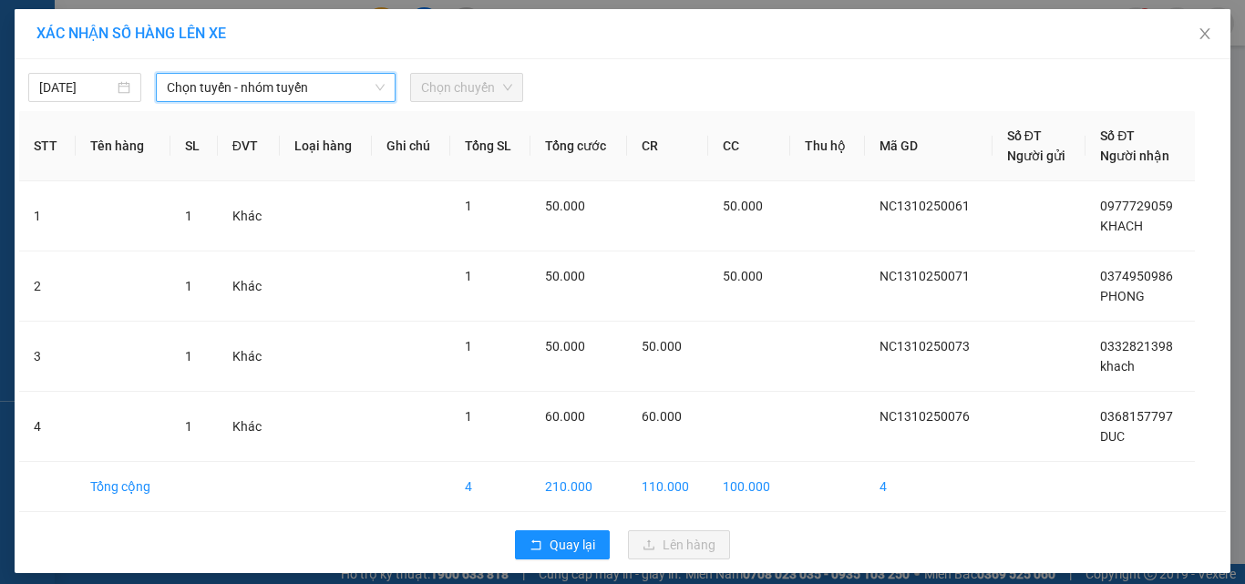
click at [455, 77] on span "Chọn chuyến" at bounding box center [466, 87] width 91 height 27
click at [458, 91] on span "Chọn chuyến" at bounding box center [466, 87] width 91 height 27
click at [266, 93] on span "Chọn tuyến - nhóm tuyến" at bounding box center [276, 87] width 218 height 27
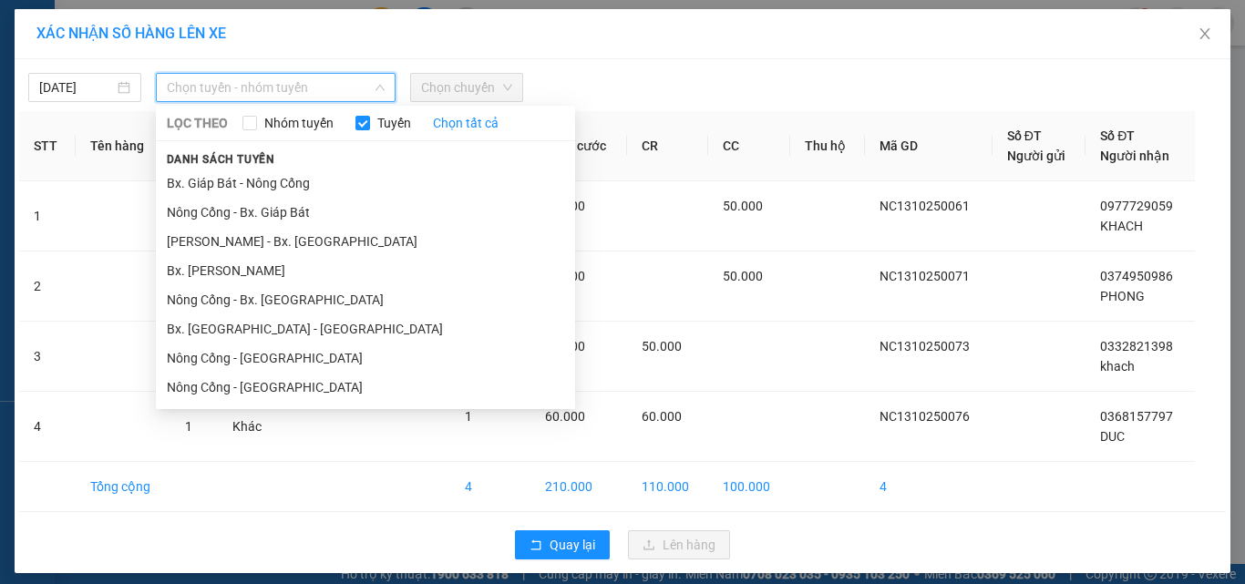
drag, startPoint x: 267, startPoint y: 209, endPoint x: 355, endPoint y: 148, distance: 107.4
click at [275, 204] on li "Nông Cống - Bx. Giáp Bát" at bounding box center [365, 212] width 419 height 29
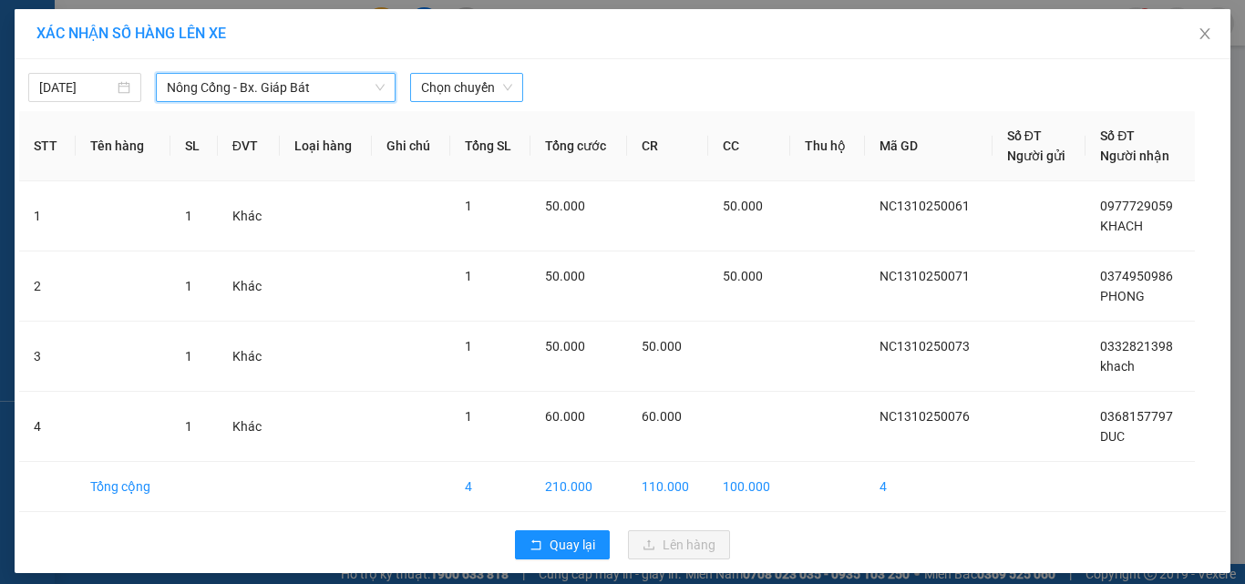
click at [444, 87] on span "Chọn chuyến" at bounding box center [466, 87] width 91 height 27
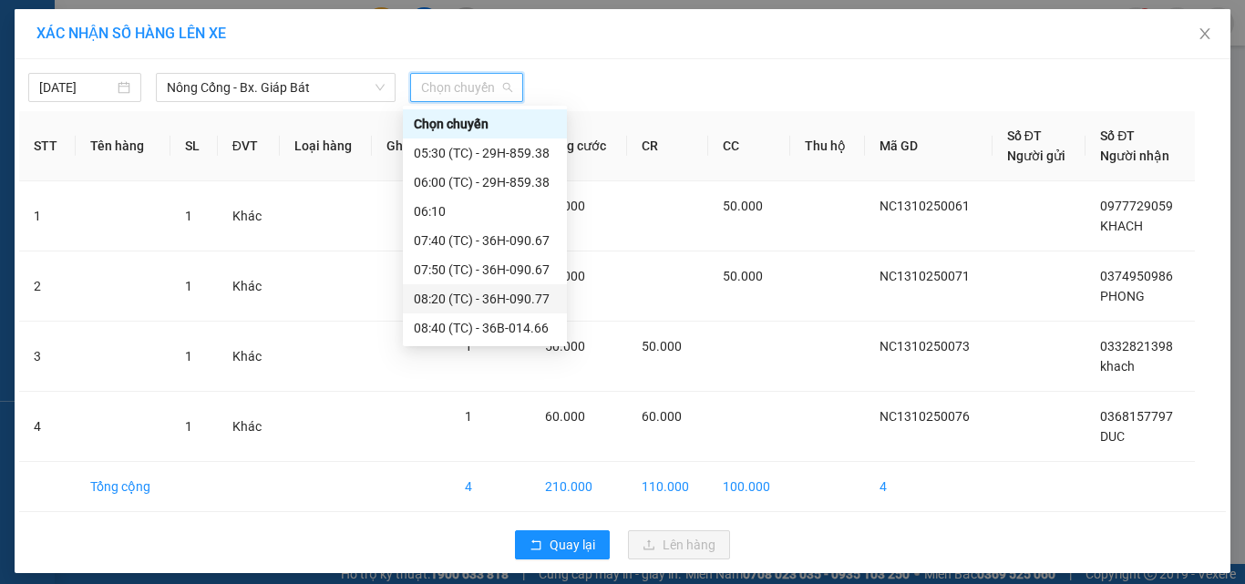
scroll to position [117, 0]
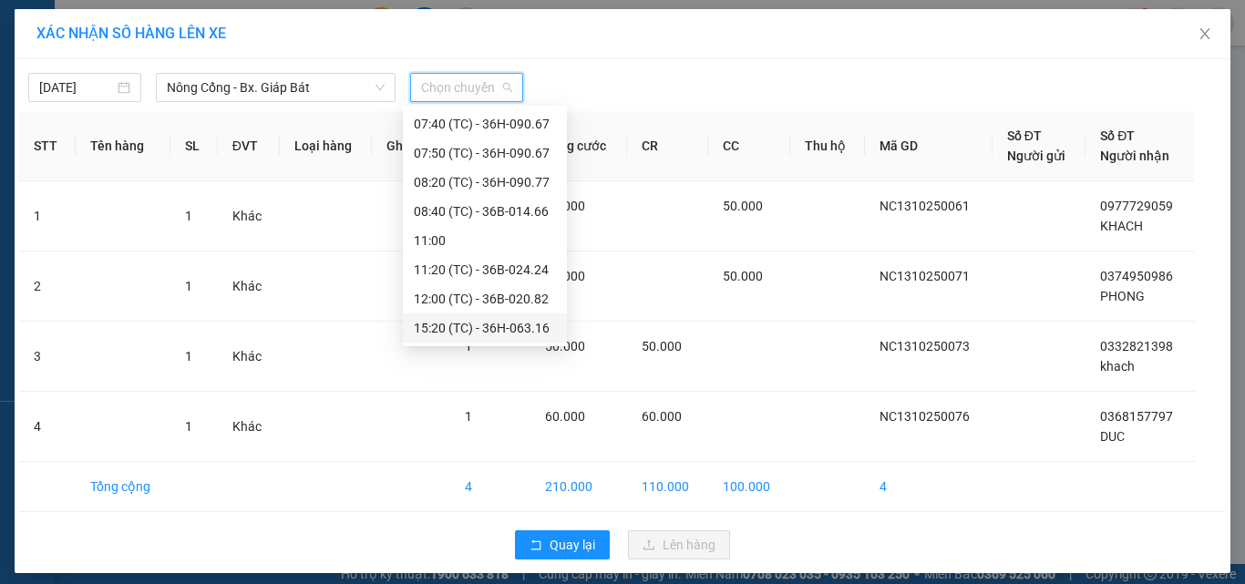
click at [522, 319] on div "15:20 (TC) - 36H-063.16" at bounding box center [485, 328] width 142 height 20
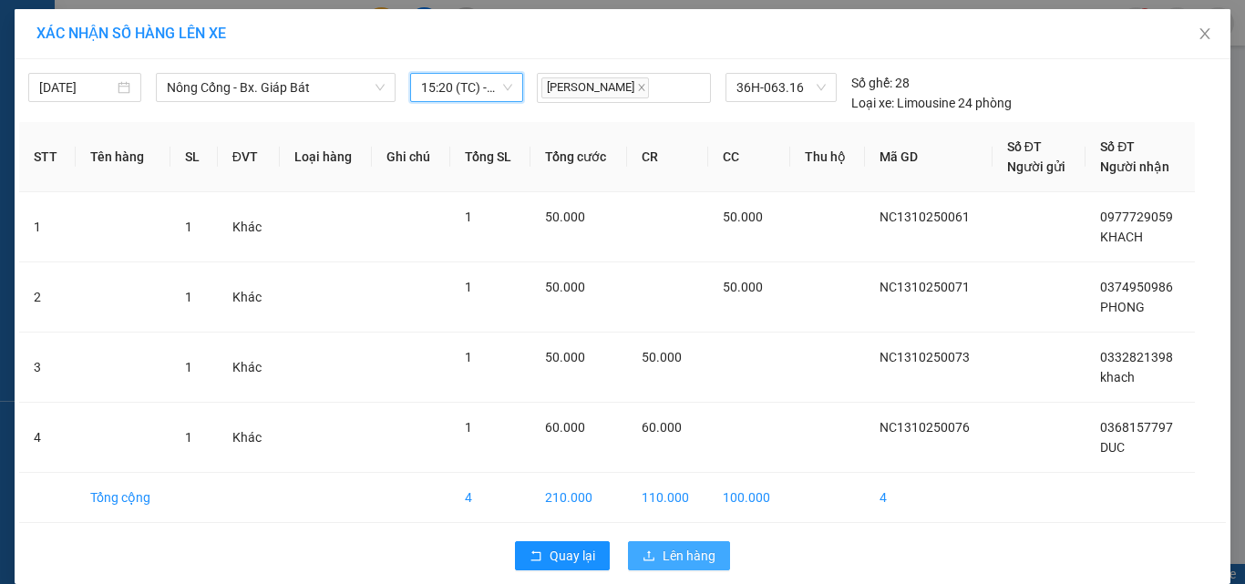
drag, startPoint x: 686, startPoint y: 555, endPoint x: 699, endPoint y: 549, distance: 14.3
click at [692, 556] on span "Lên hàng" at bounding box center [689, 556] width 53 height 20
